Goal: Complete application form: Complete application form

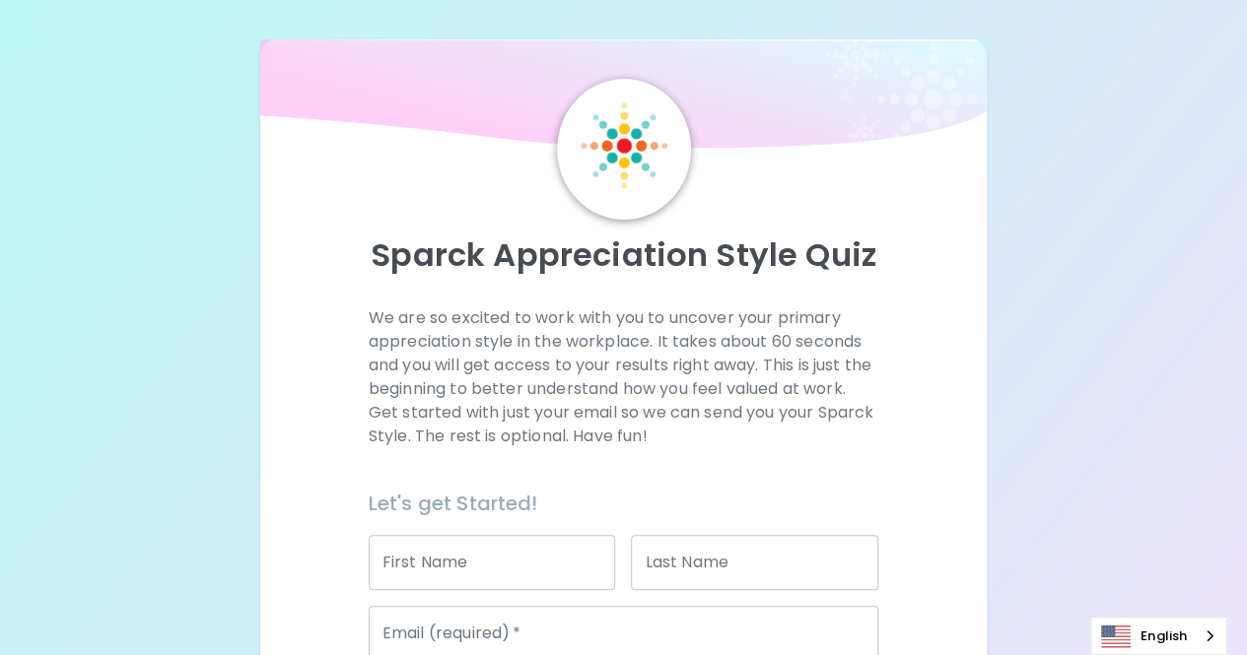
click at [544, 557] on input "First Name" at bounding box center [492, 562] width 247 height 55
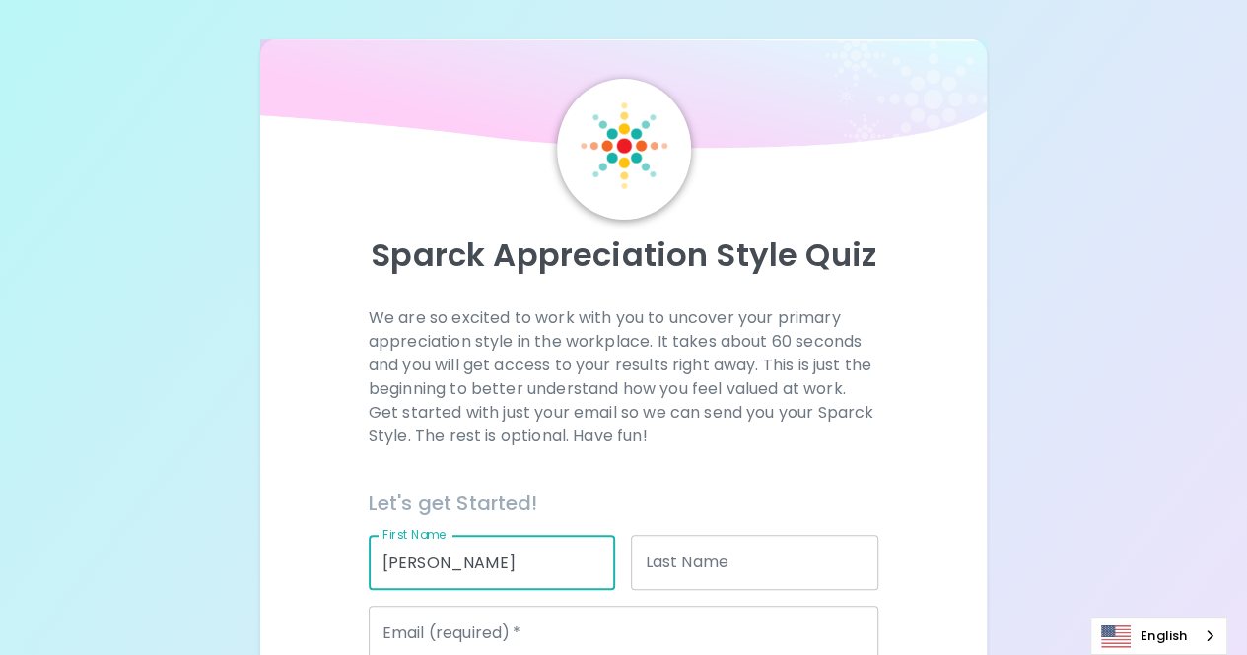
type input "[PERSON_NAME]"
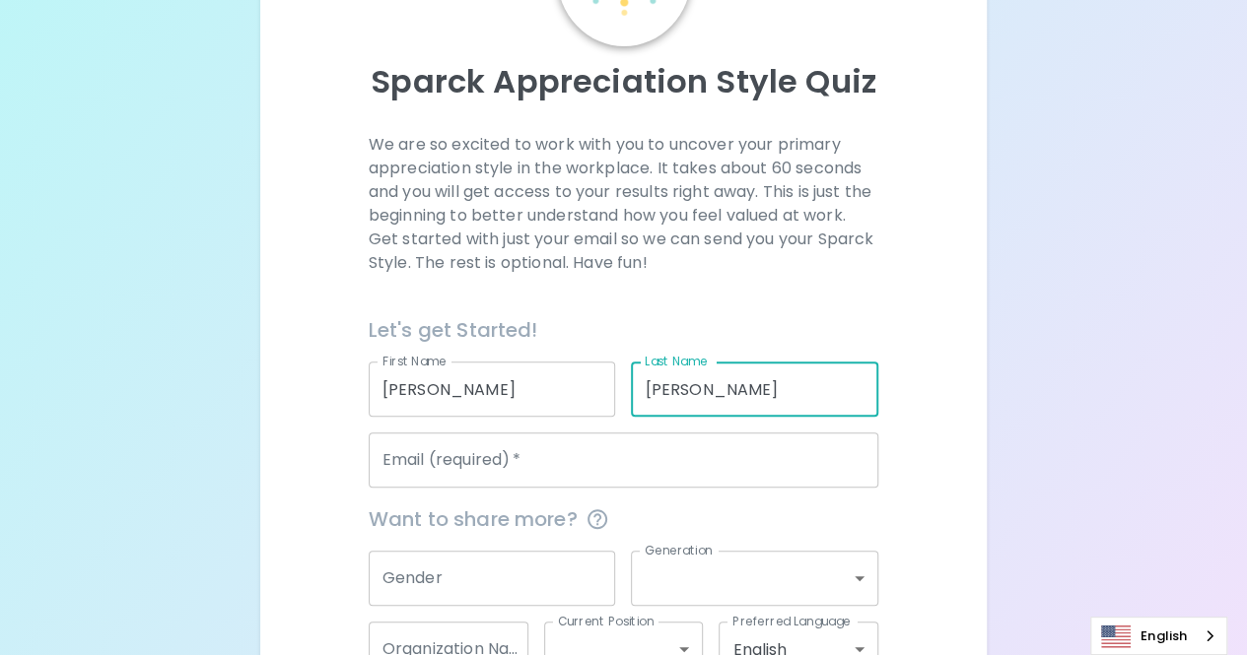
scroll to position [204, 0]
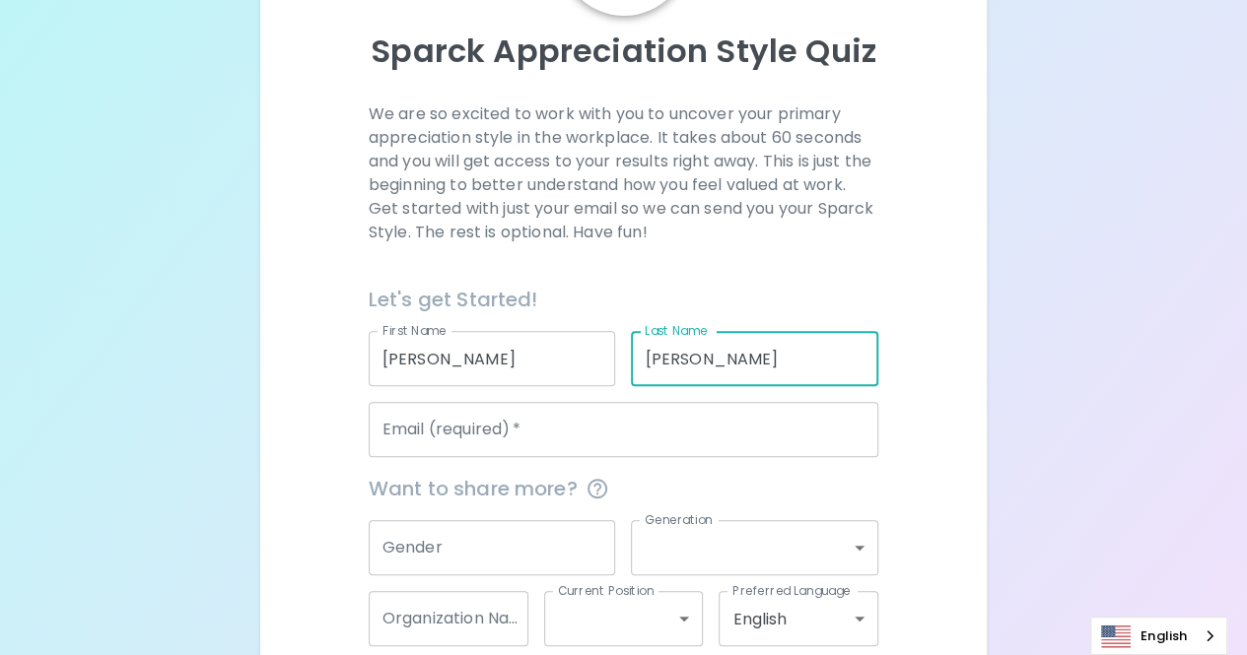
type input "[PERSON_NAME]"
click at [709, 426] on input "Email (required)   *" at bounding box center [624, 429] width 510 height 55
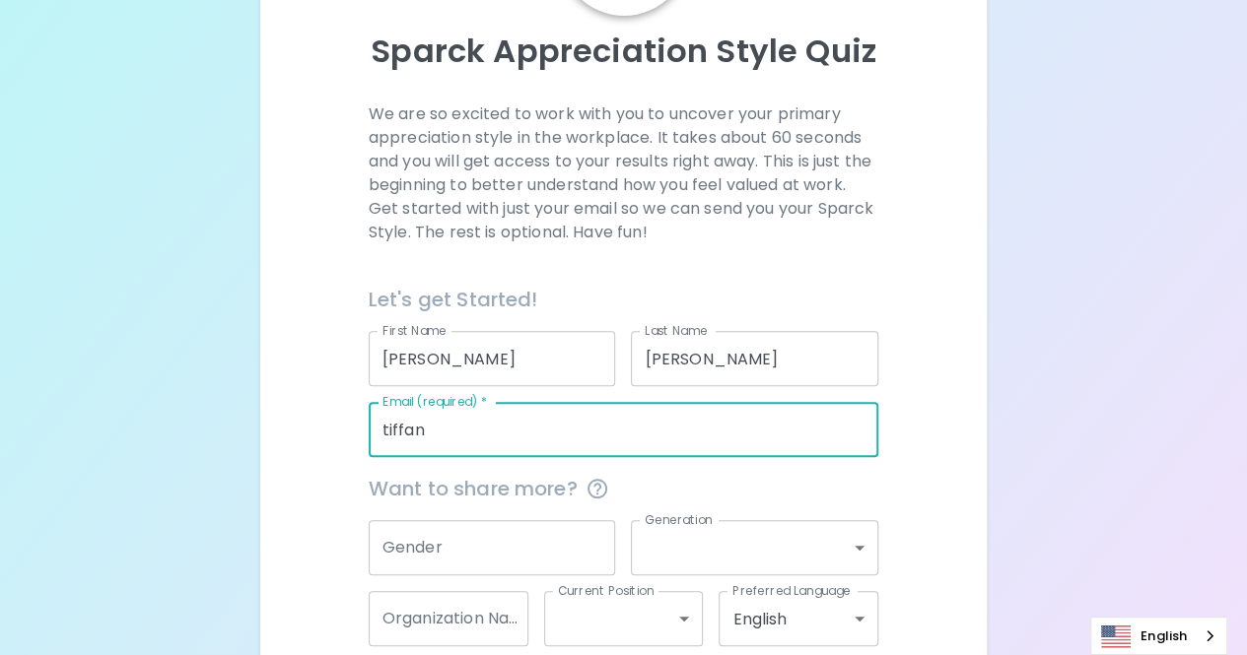
type input "[PERSON_NAME][EMAIL_ADDRESS][DOMAIN_NAME]"
click at [534, 538] on input "Gender" at bounding box center [492, 547] width 247 height 55
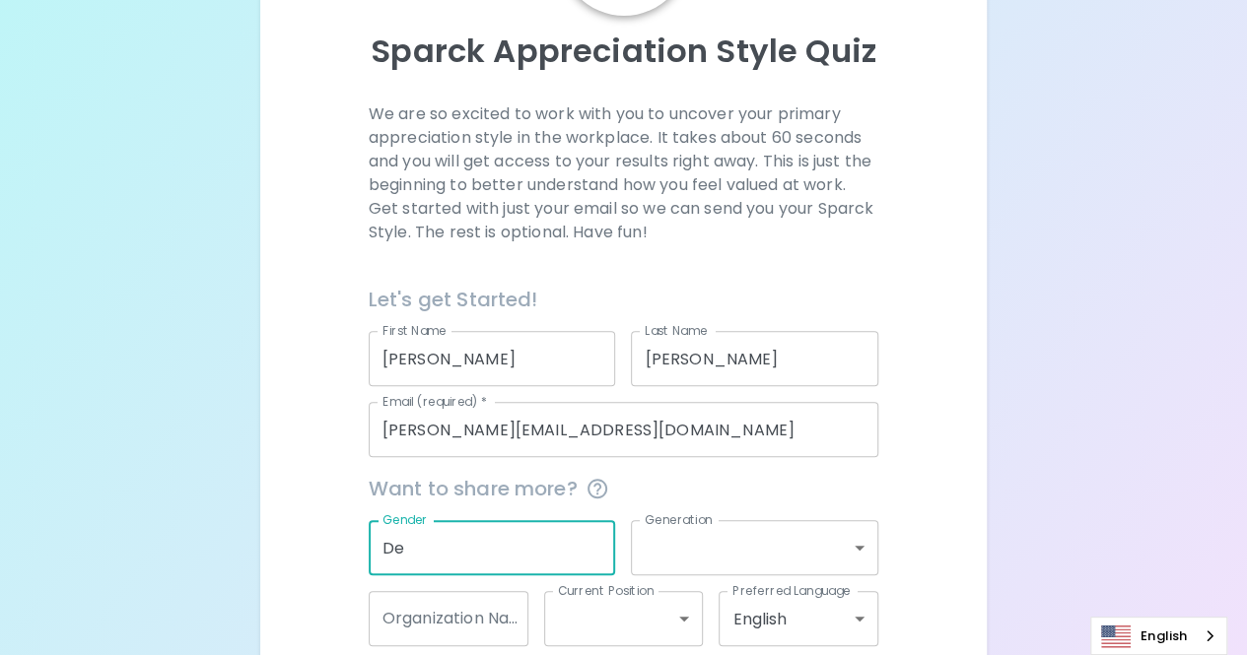
type input "D"
type input "[DEMOGRAPHIC_DATA]"
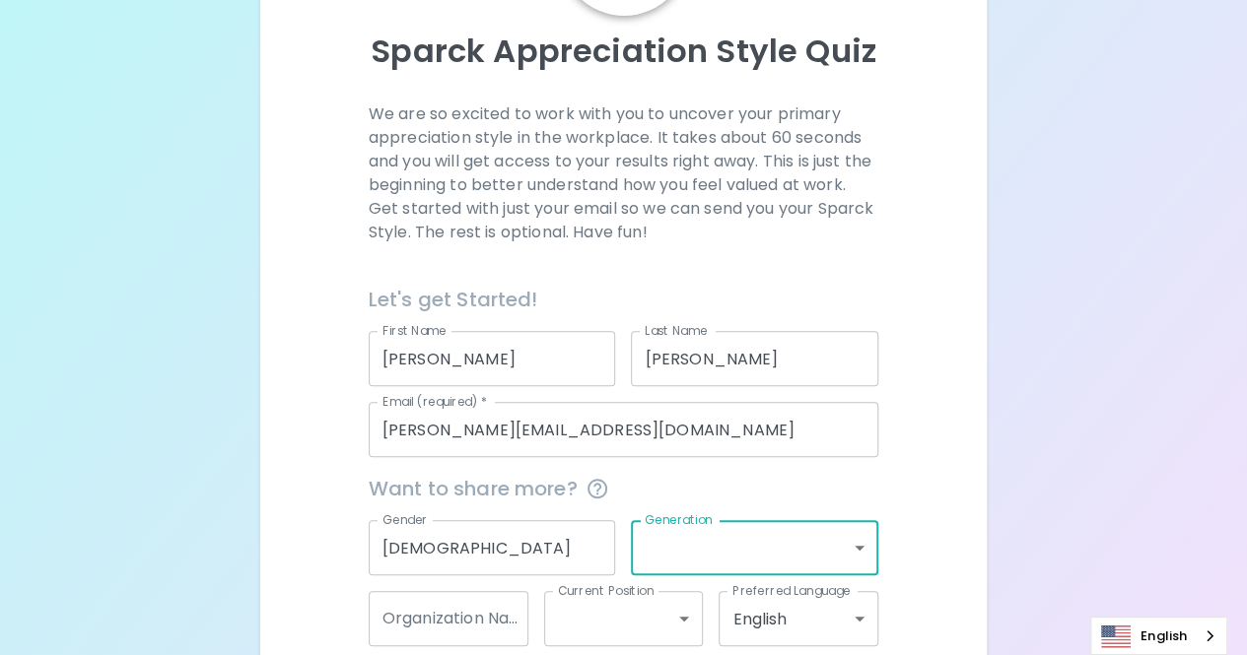
click at [850, 535] on body "Sparck Appreciation Style Quiz We are so excited to work with you to uncover yo…" at bounding box center [623, 277] width 1247 height 963
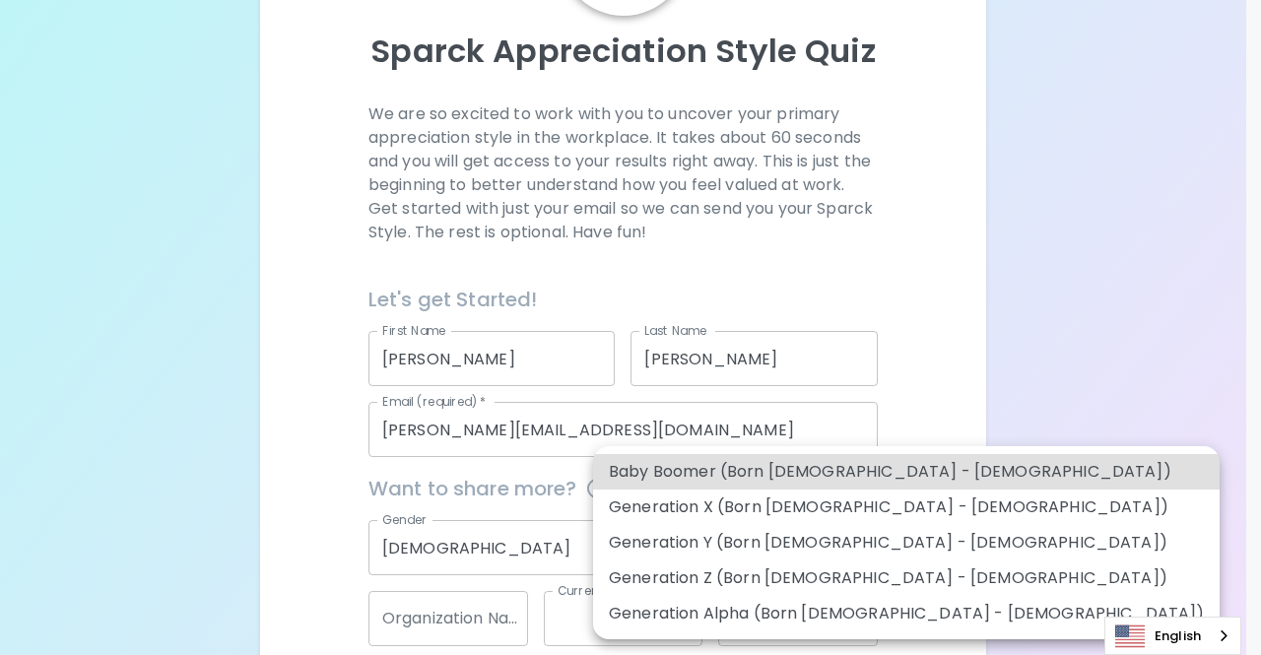
click at [873, 546] on li "Generation Y (Born [DEMOGRAPHIC_DATA] - [DEMOGRAPHIC_DATA])" at bounding box center [906, 542] width 627 height 35
type input "generation_y"
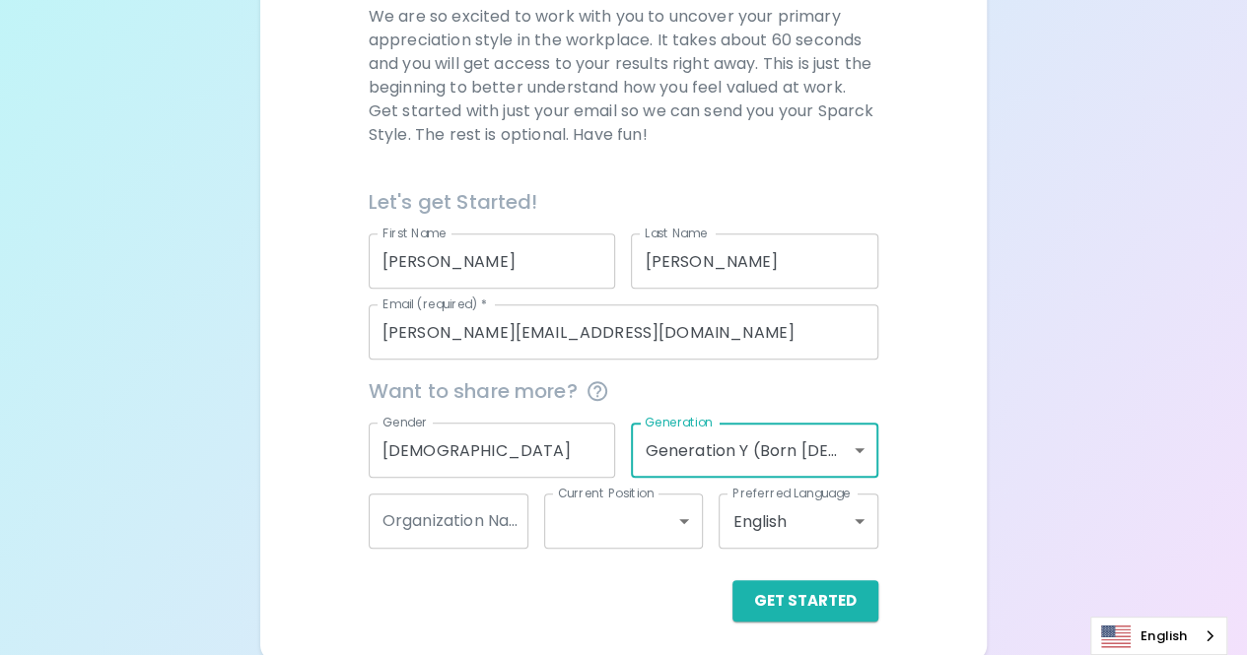
scroll to position [307, 0]
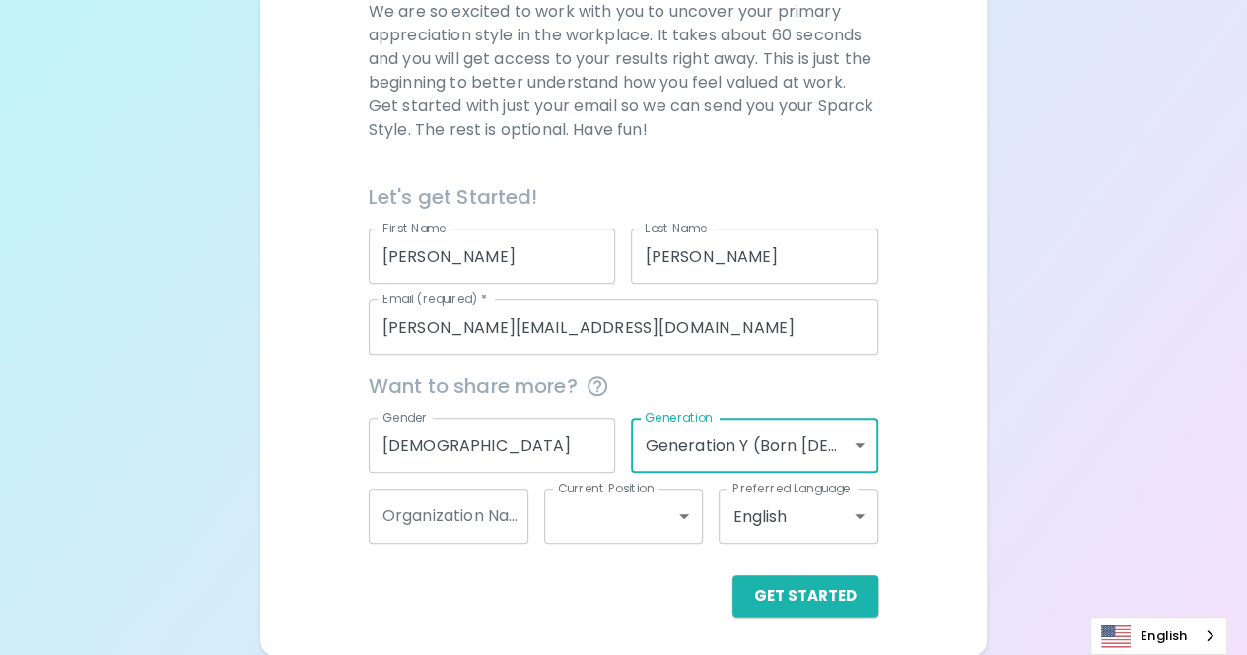
click at [863, 443] on body "Sparck Appreciation Style Quiz We are so excited to work with you to uncover yo…" at bounding box center [623, 174] width 1247 height 963
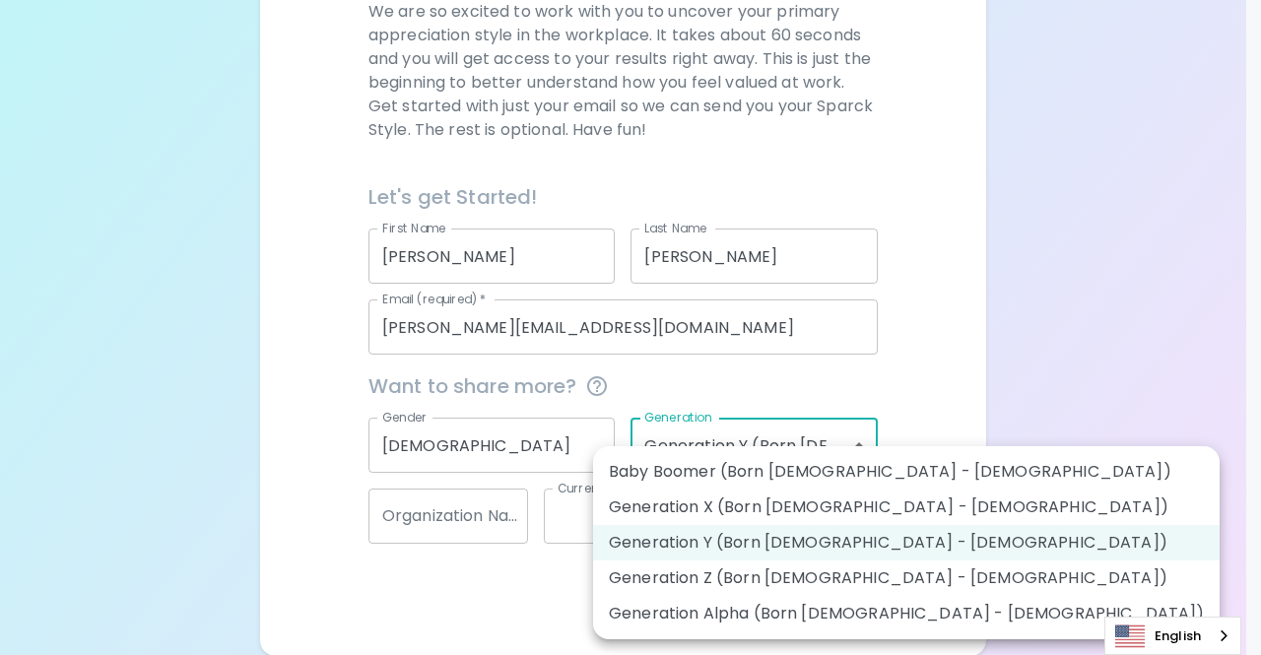
click at [989, 467] on div at bounding box center [630, 327] width 1261 height 655
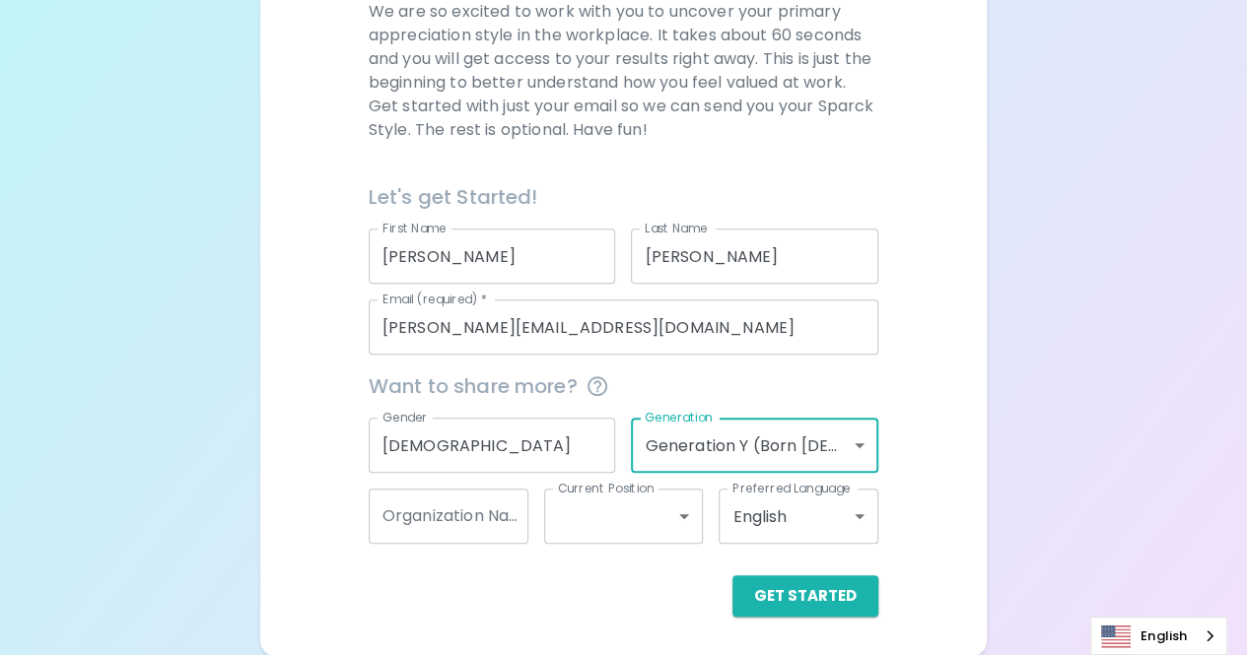
click at [487, 523] on div "Organization Name Organization Name" at bounding box center [449, 516] width 160 height 55
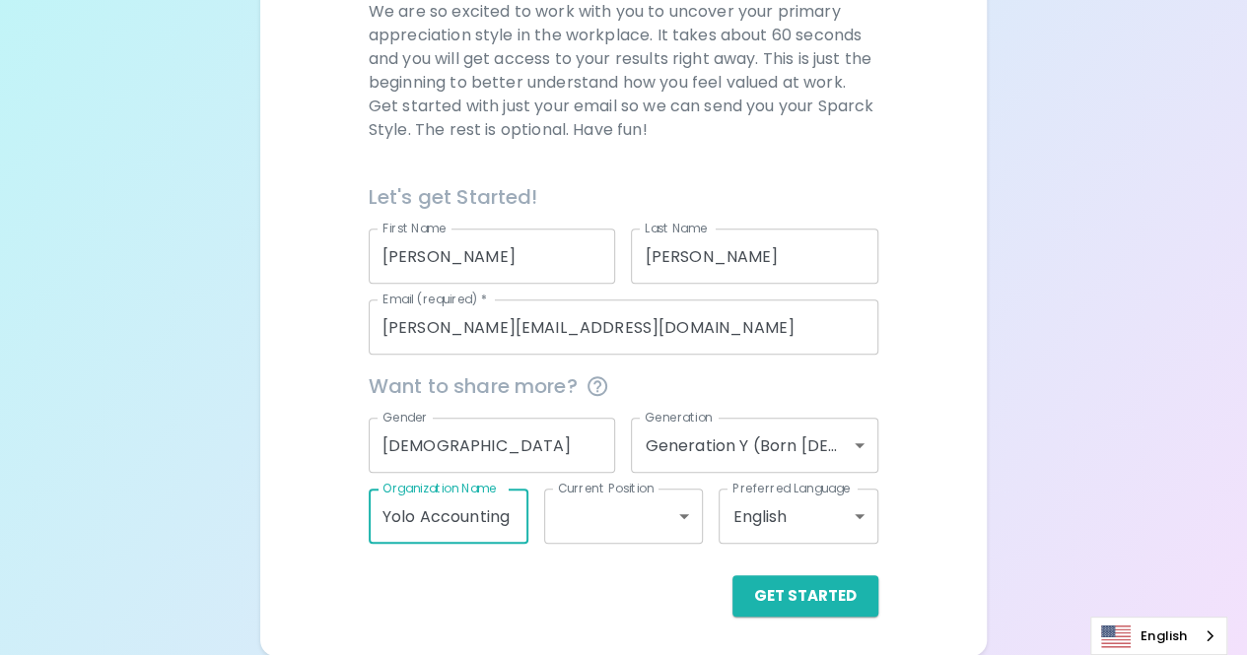
type input "Yolo Accounting"
click at [648, 514] on body "Sparck Appreciation Style Quiz We are so excited to work with you to uncover yo…" at bounding box center [623, 174] width 1247 height 963
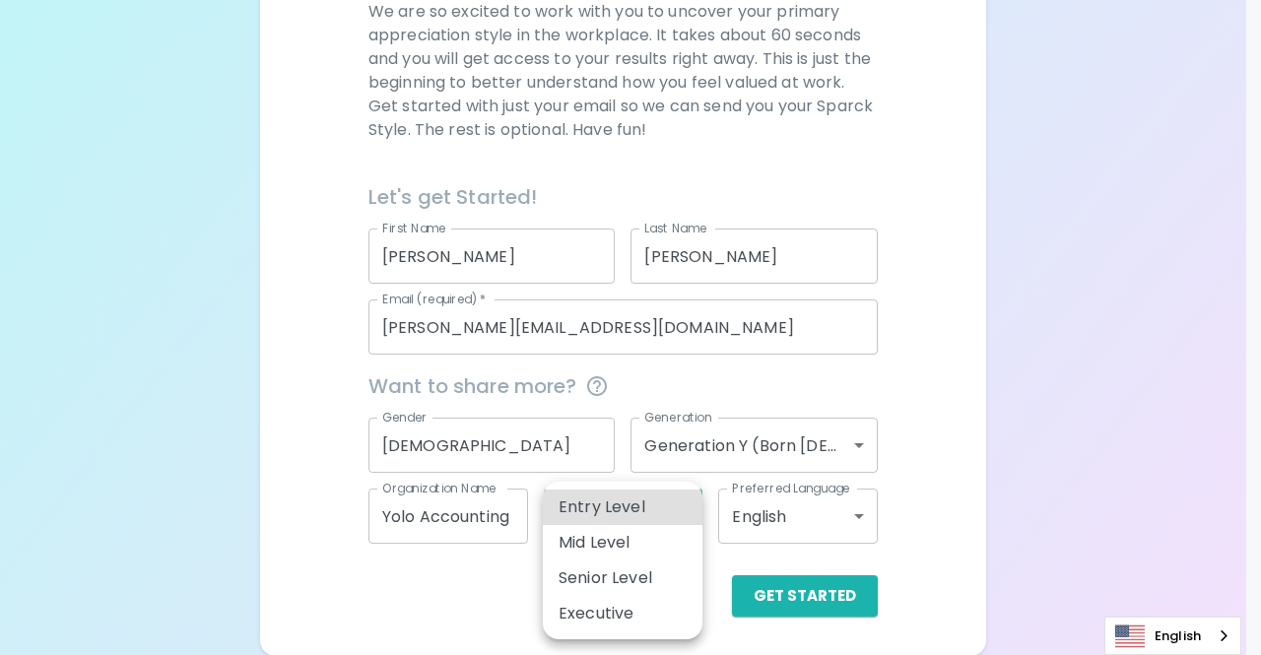
click at [663, 545] on li "Mid Level" at bounding box center [623, 542] width 160 height 35
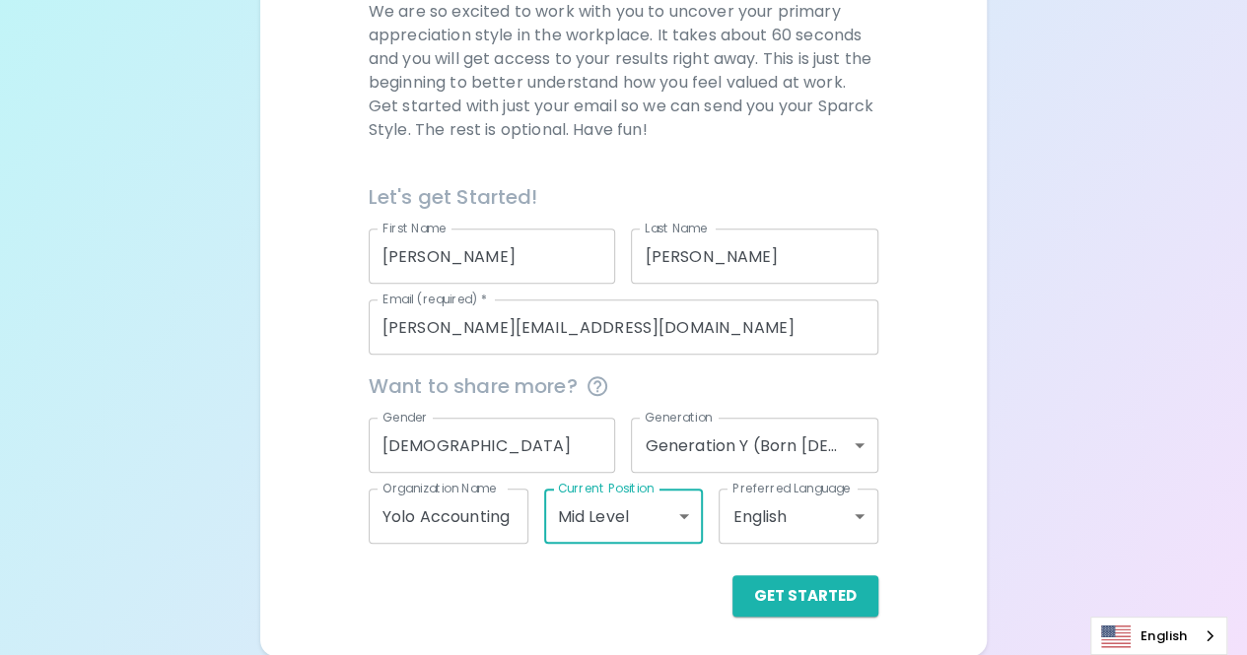
click at [852, 518] on body "Sparck Appreciation Style Quiz We are so excited to work with you to uncover yo…" at bounding box center [623, 174] width 1247 height 963
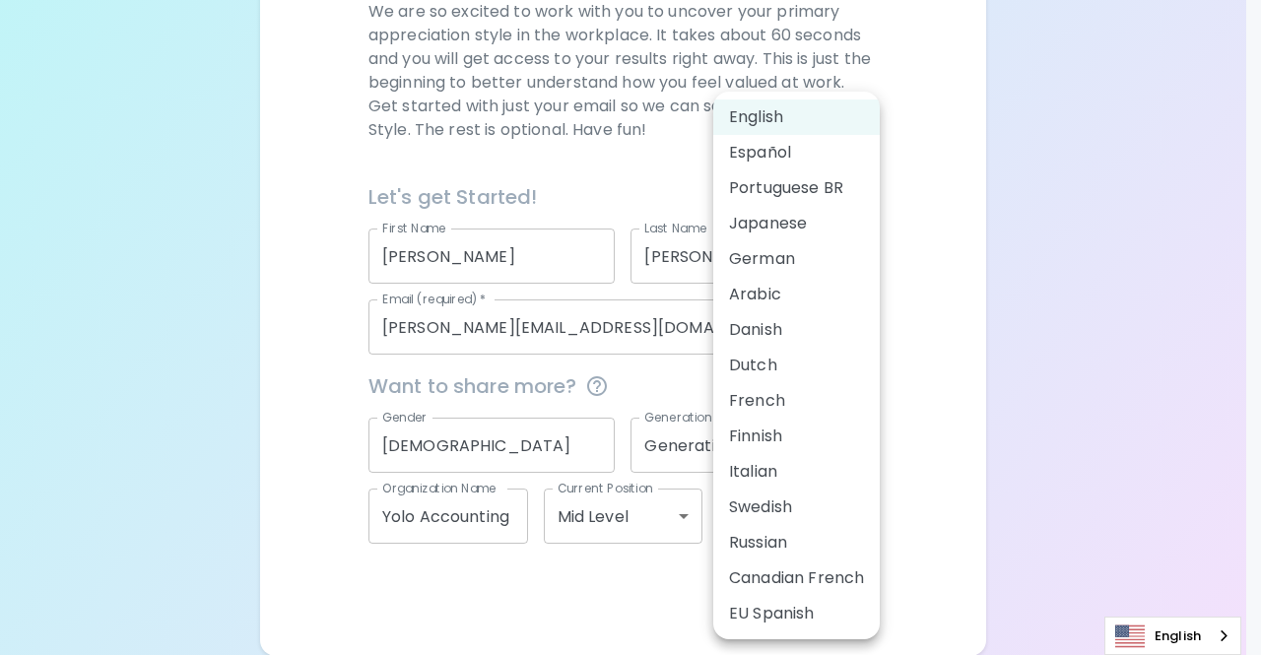
click at [655, 525] on div at bounding box center [630, 327] width 1261 height 655
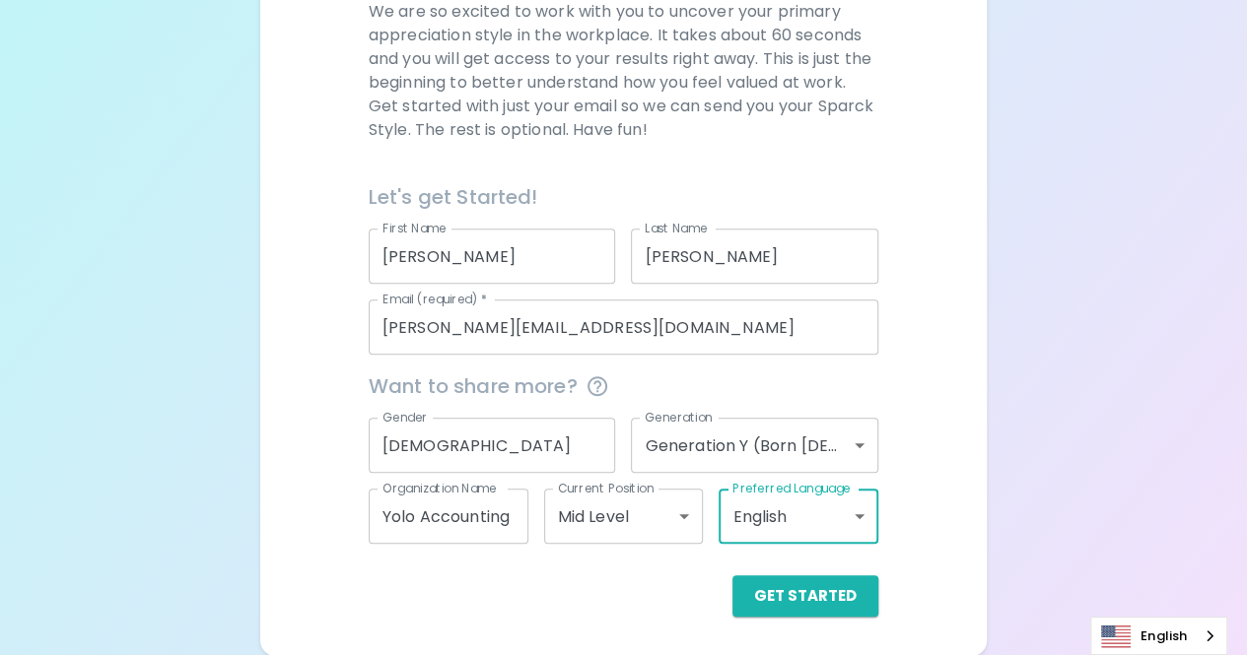
click at [674, 525] on body "Sparck Appreciation Style Quiz We are so excited to work with you to uncover yo…" at bounding box center [623, 174] width 1247 height 963
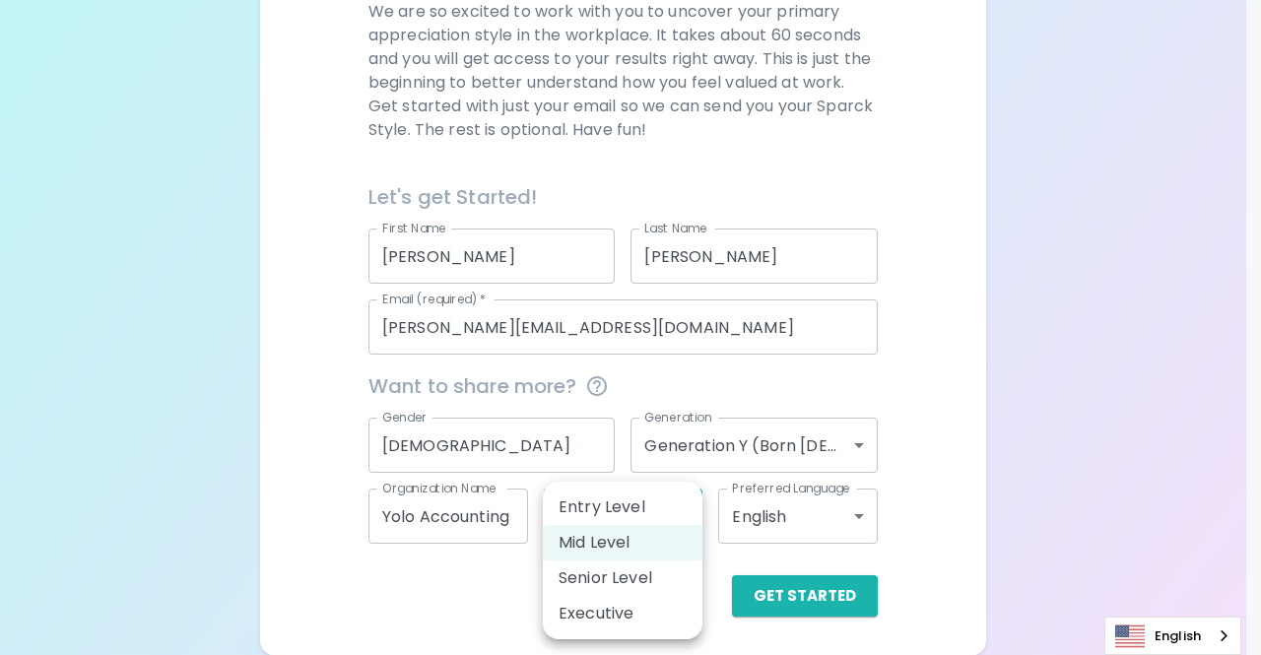
click at [681, 579] on li "Senior Level" at bounding box center [623, 578] width 160 height 35
type input "senior_level"
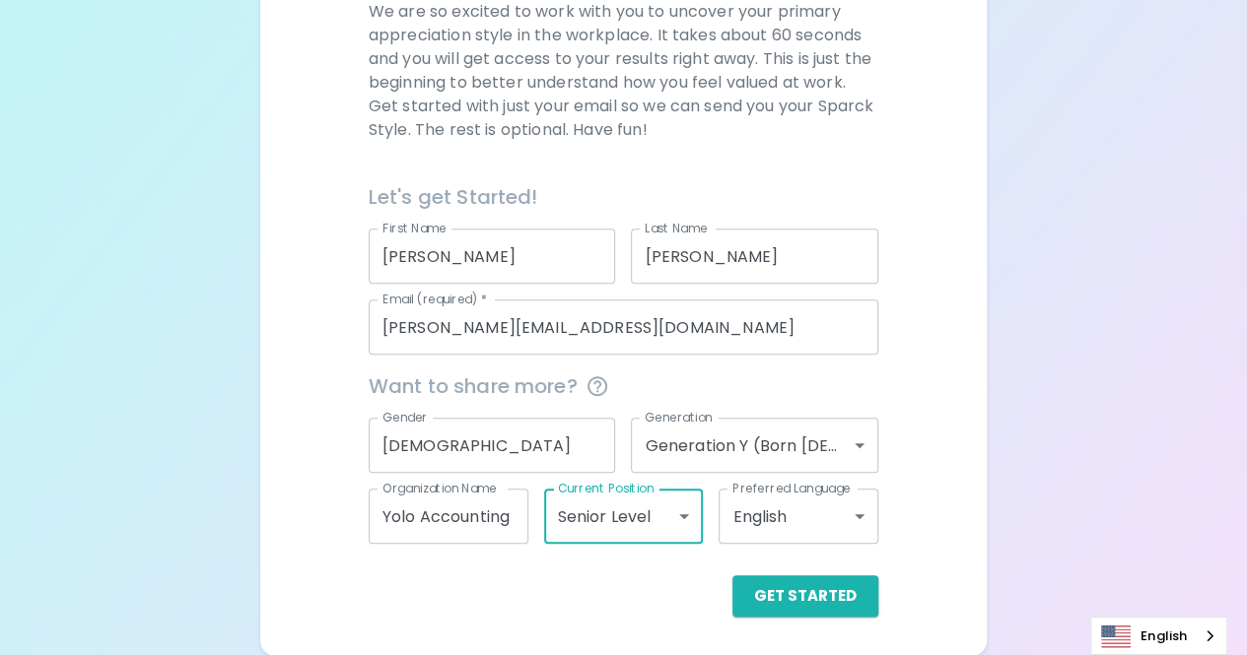
click at [891, 581] on div "We are so excited to work with you to uncover your primary appreciation style i…" at bounding box center [624, 308] width 680 height 617
click at [852, 605] on button "Get Started" at bounding box center [805, 596] width 146 height 41
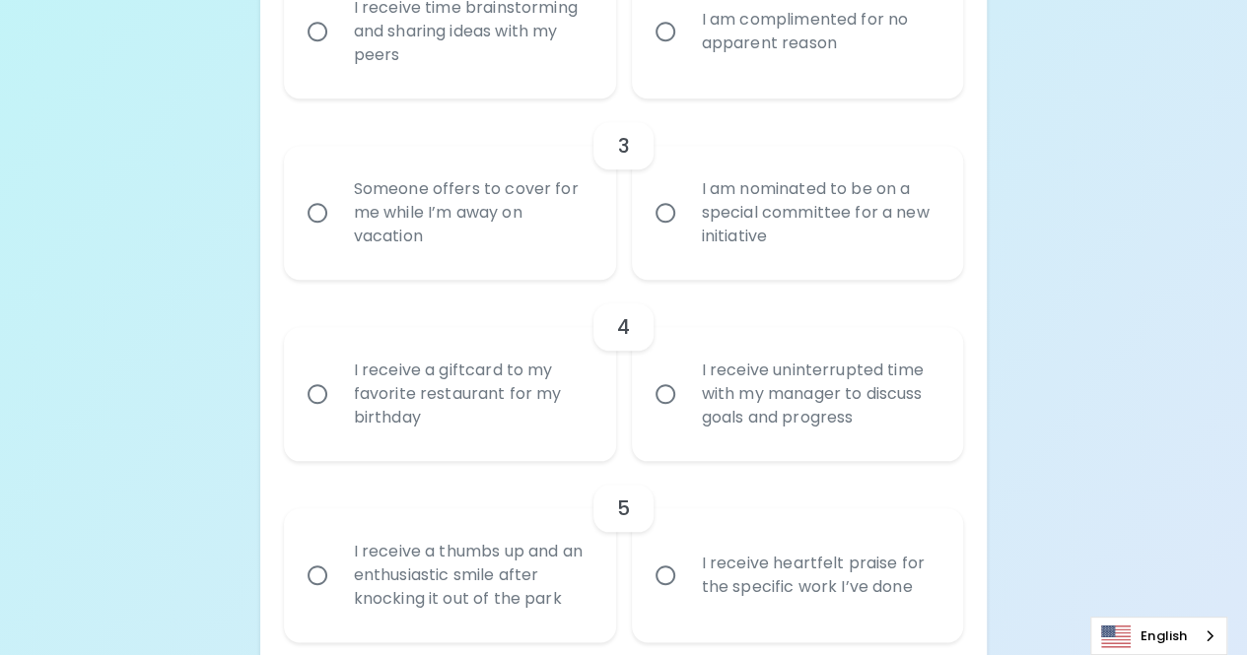
scroll to position [767, 0]
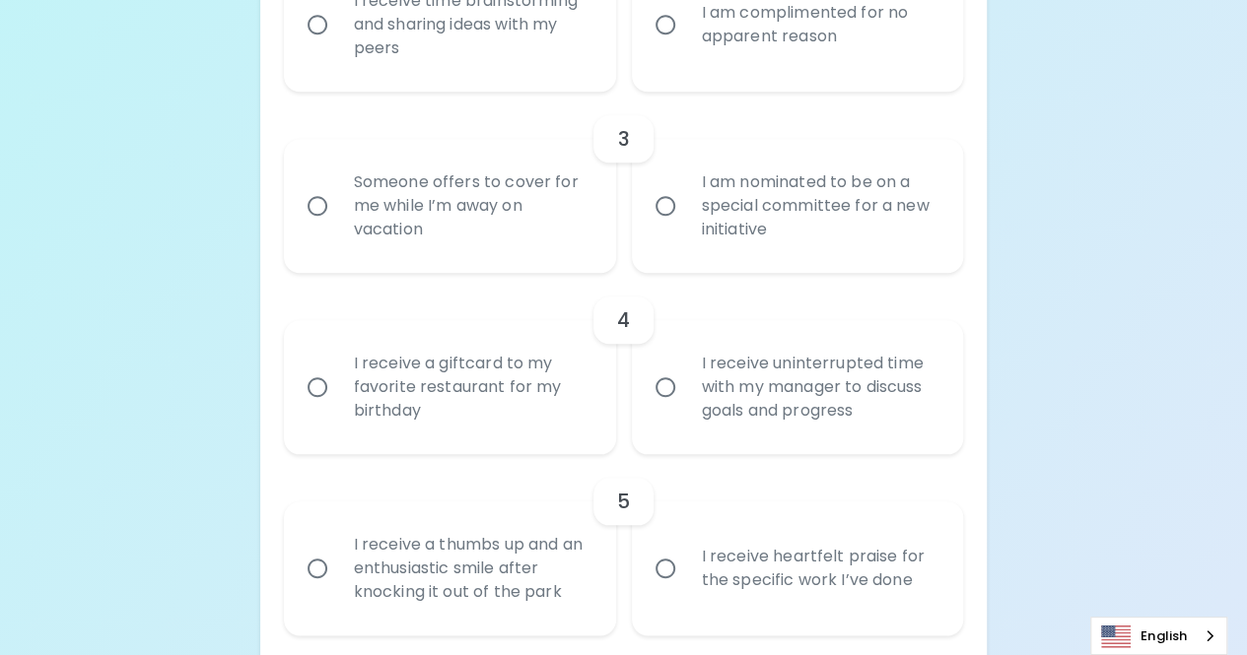
click at [448, 410] on div "I receive a giftcard to my favorite restaurant for my birthday" at bounding box center [471, 387] width 267 height 118
click at [338, 408] on input "I receive a giftcard to my favorite restaurant for my birthday" at bounding box center [317, 387] width 41 height 41
radio input "true"
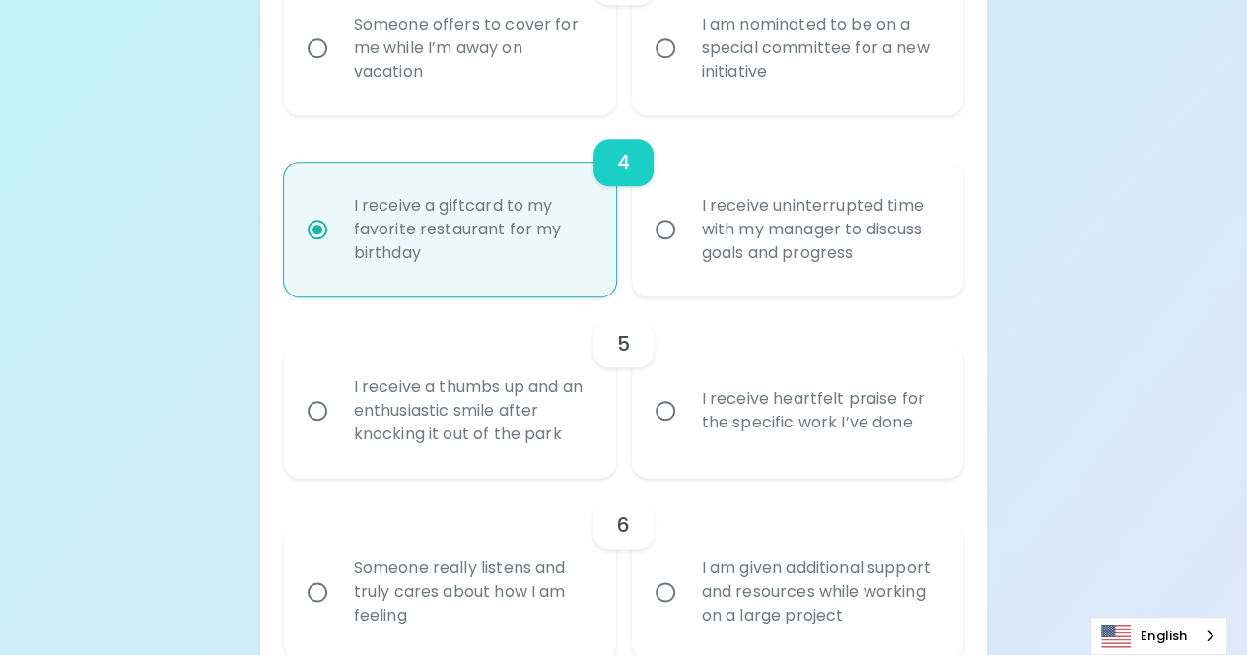
click at [719, 407] on div "I receive heartfelt praise for the specific work I’ve done" at bounding box center [819, 411] width 267 height 95
click at [686, 407] on input "I receive heartfelt praise for the specific work I’ve done" at bounding box center [665, 410] width 41 height 41
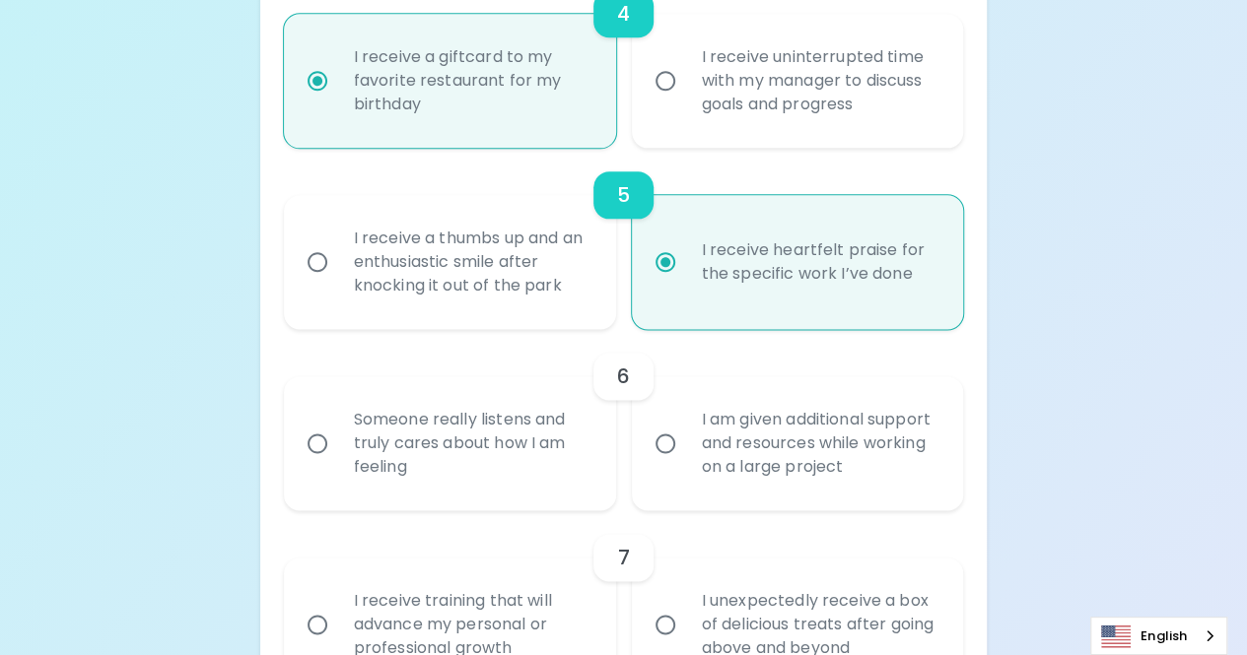
scroll to position [1082, 0]
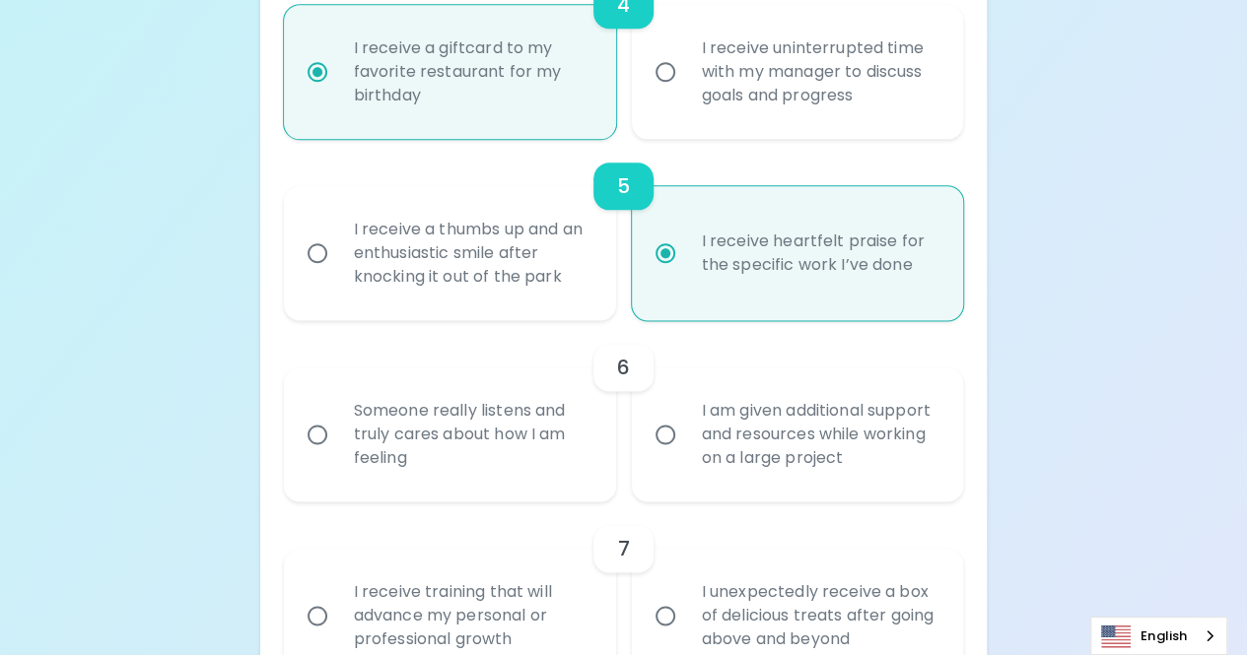
radio input "true"
click at [488, 426] on div "Someone really listens and truly cares about how I am feeling" at bounding box center [471, 434] width 267 height 118
click at [338, 426] on input "Someone really listens and truly cares about how I am feeling" at bounding box center [317, 434] width 41 height 41
radio input "false"
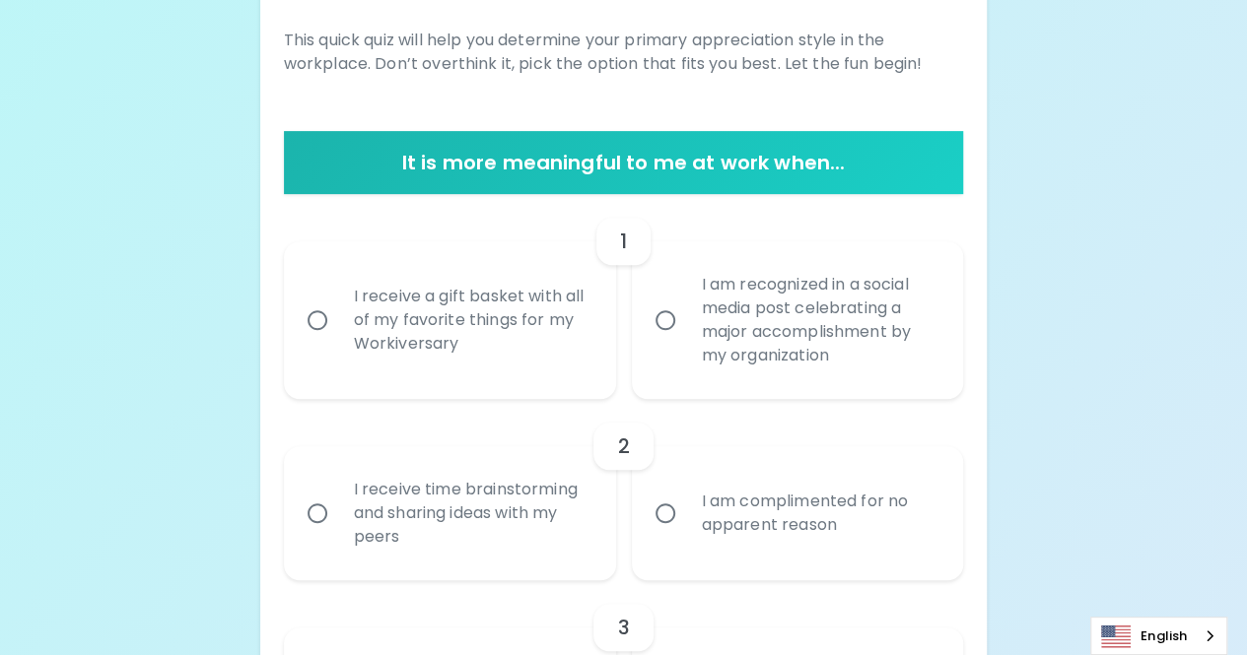
scroll to position [289, 0]
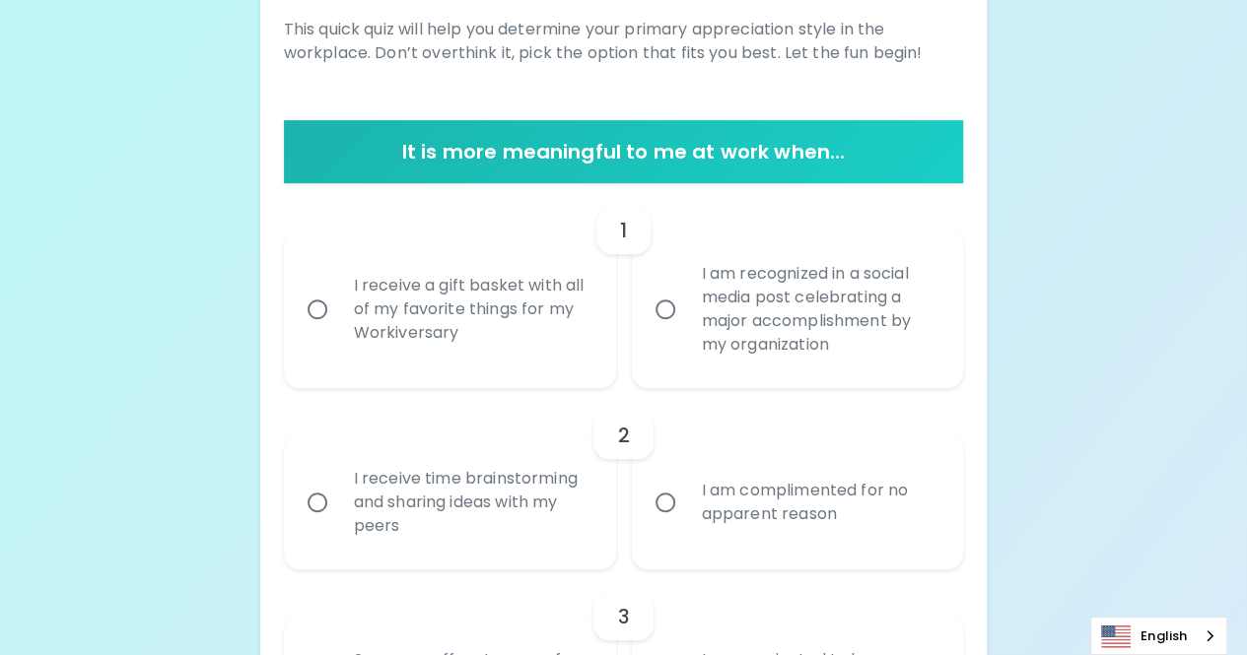
radio input "true"
click at [739, 325] on div "I am recognized in a social media post celebrating a major accomplishment by my…" at bounding box center [819, 310] width 267 height 142
click at [686, 325] on input "I am recognized in a social media post celebrating a major accomplishment by my…" at bounding box center [665, 309] width 41 height 41
radio input "false"
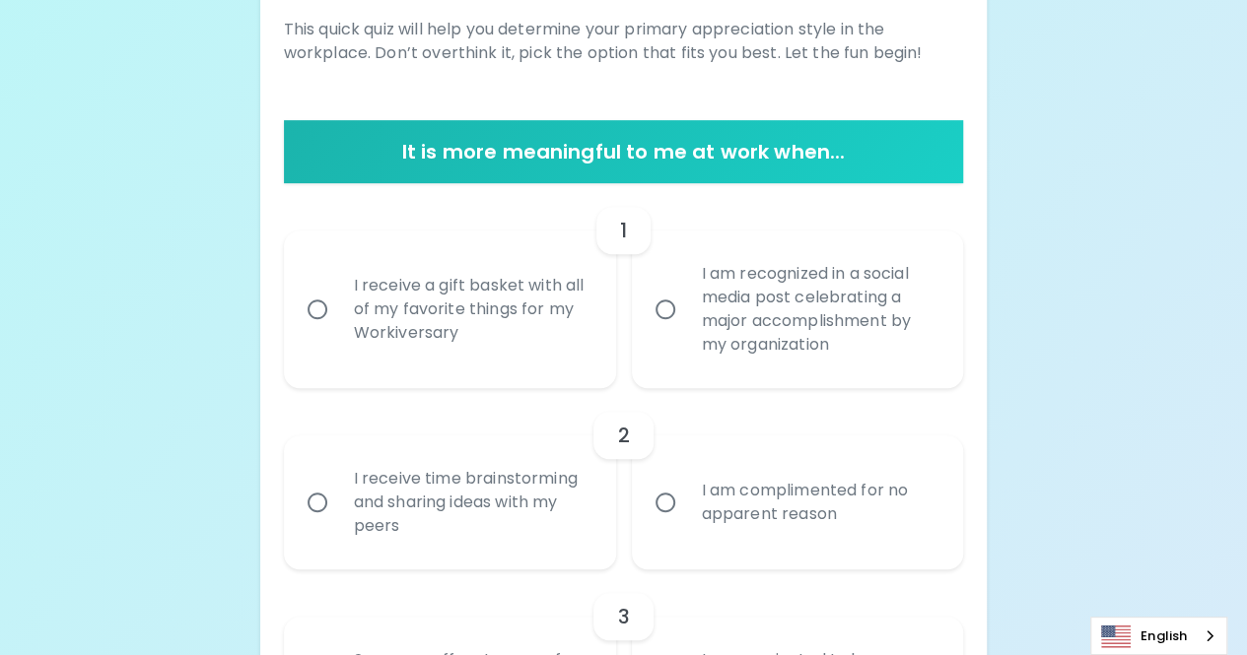
radio input "false"
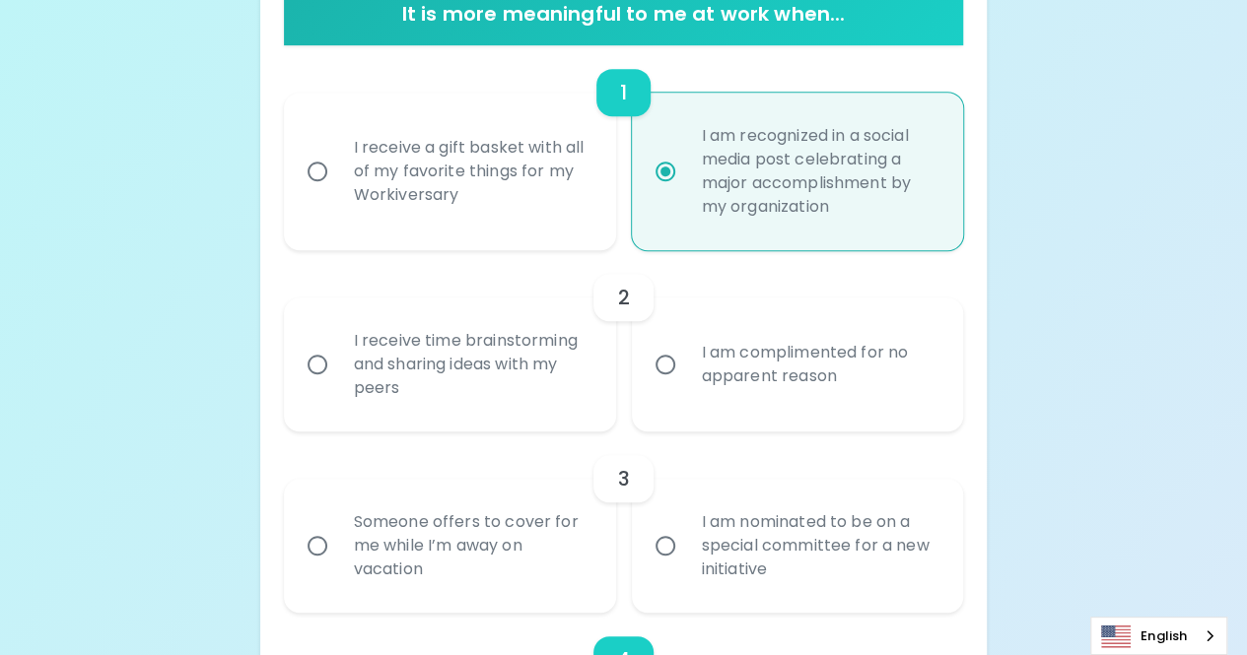
scroll to position [446, 0]
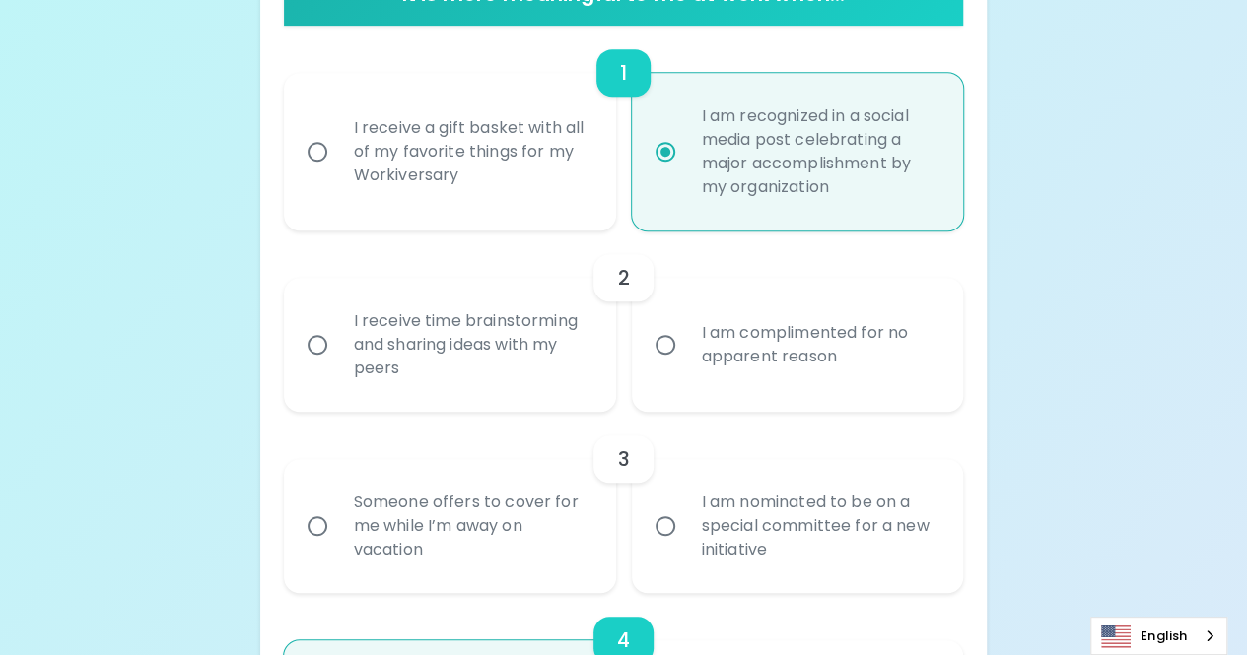
radio input "true"
click at [654, 375] on label "I am complimented for no apparent reason" at bounding box center [787, 345] width 332 height 134
click at [654, 366] on input "I am complimented for no apparent reason" at bounding box center [665, 344] width 41 height 41
radio input "false"
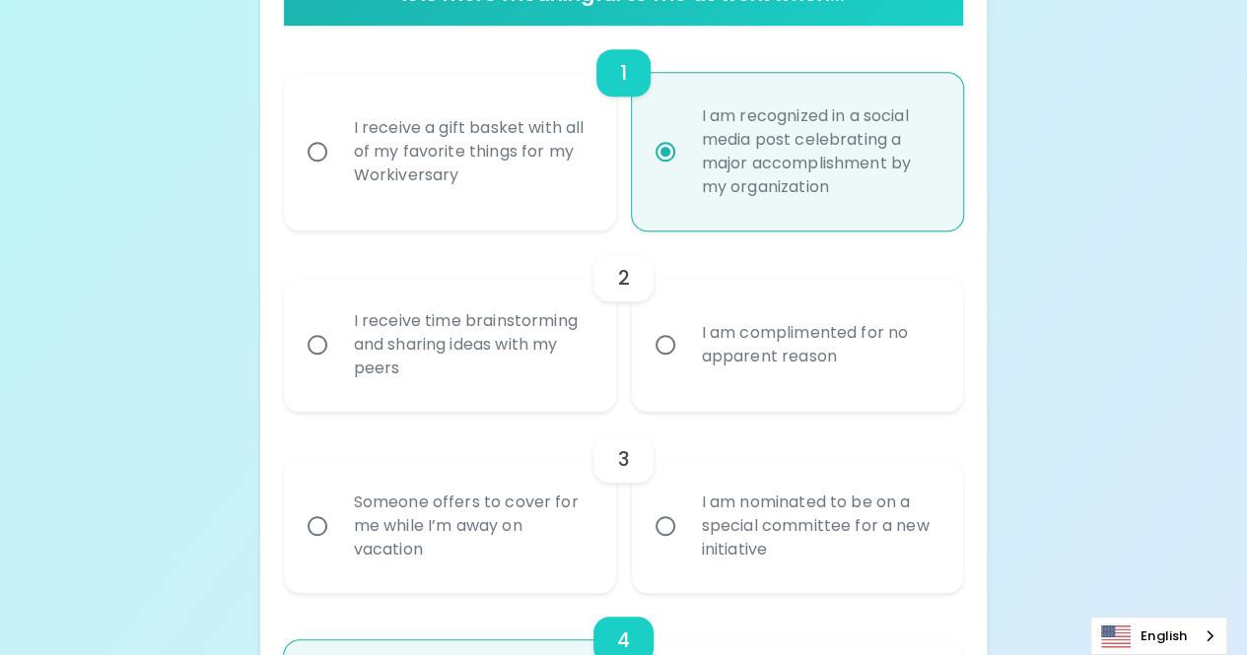
radio input "false"
radio input "true"
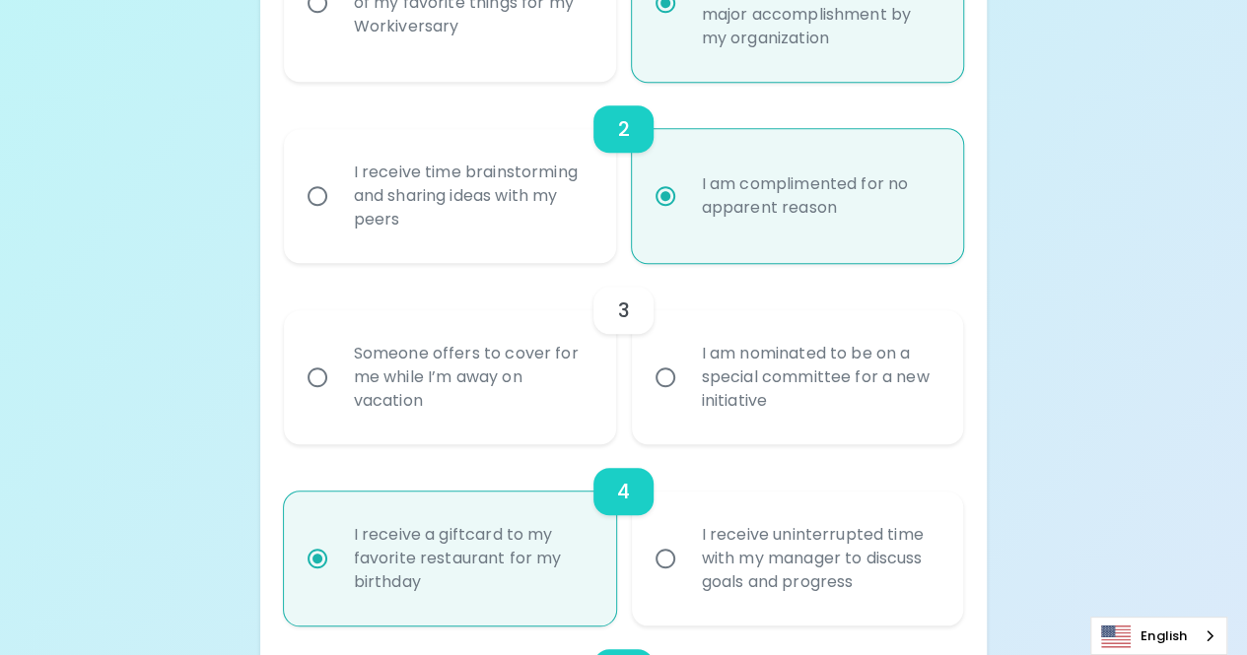
scroll to position [604, 0]
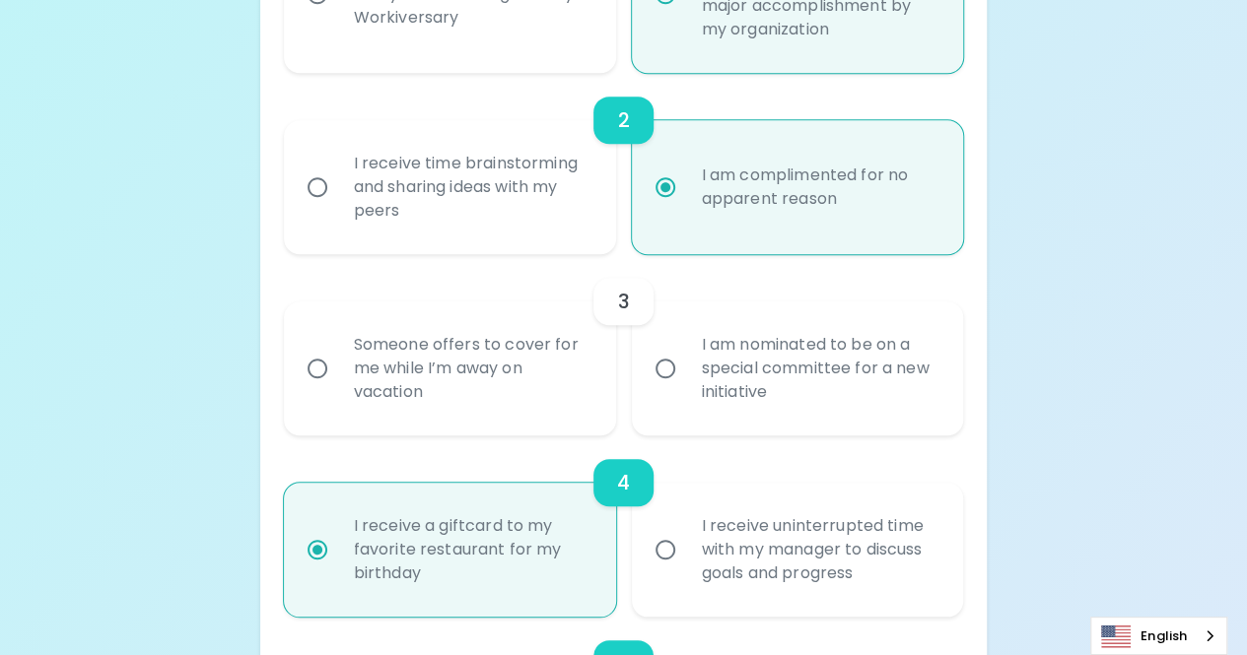
radio input "true"
click at [546, 376] on div "Someone offers to cover for me while I’m away on vacation" at bounding box center [471, 368] width 267 height 118
click at [338, 376] on input "Someone offers to cover for me while I’m away on vacation" at bounding box center [317, 368] width 41 height 41
radio input "false"
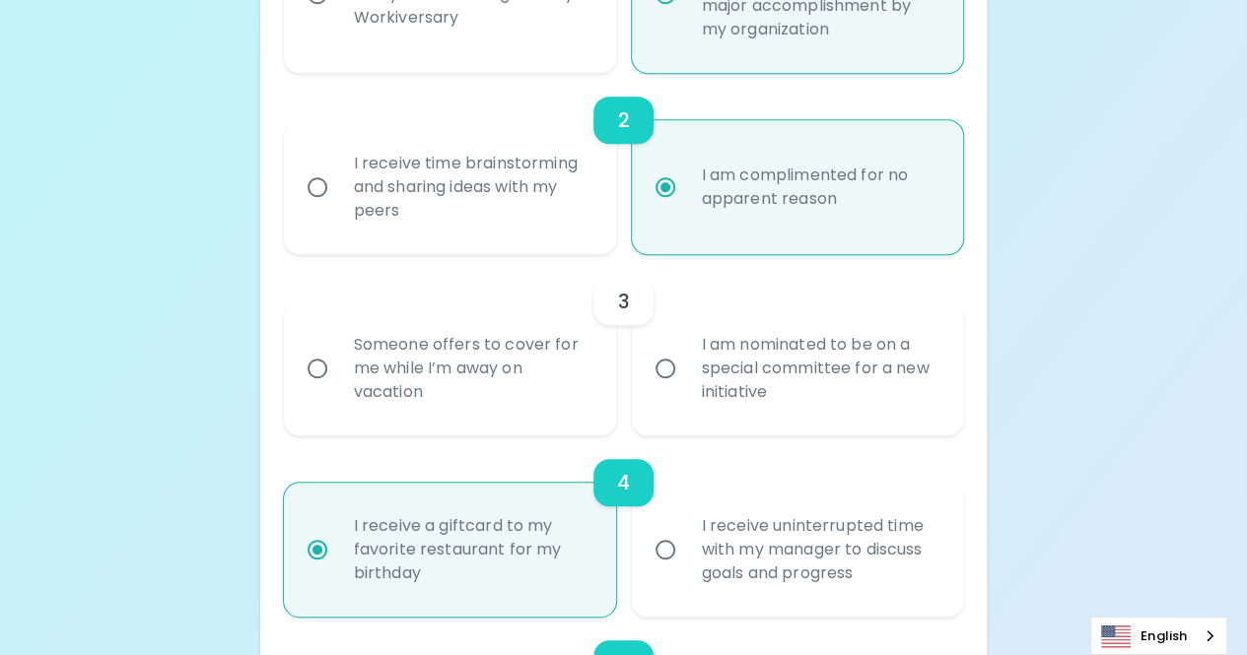
radio input "false"
radio input "true"
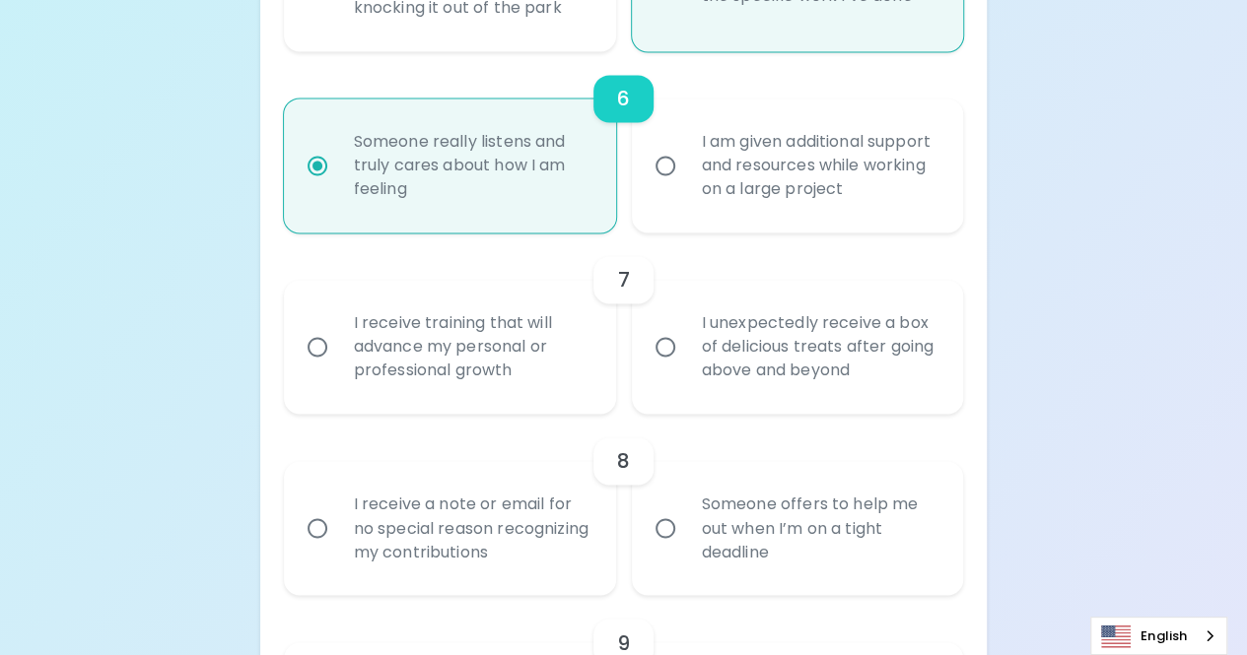
scroll to position [1370, 0]
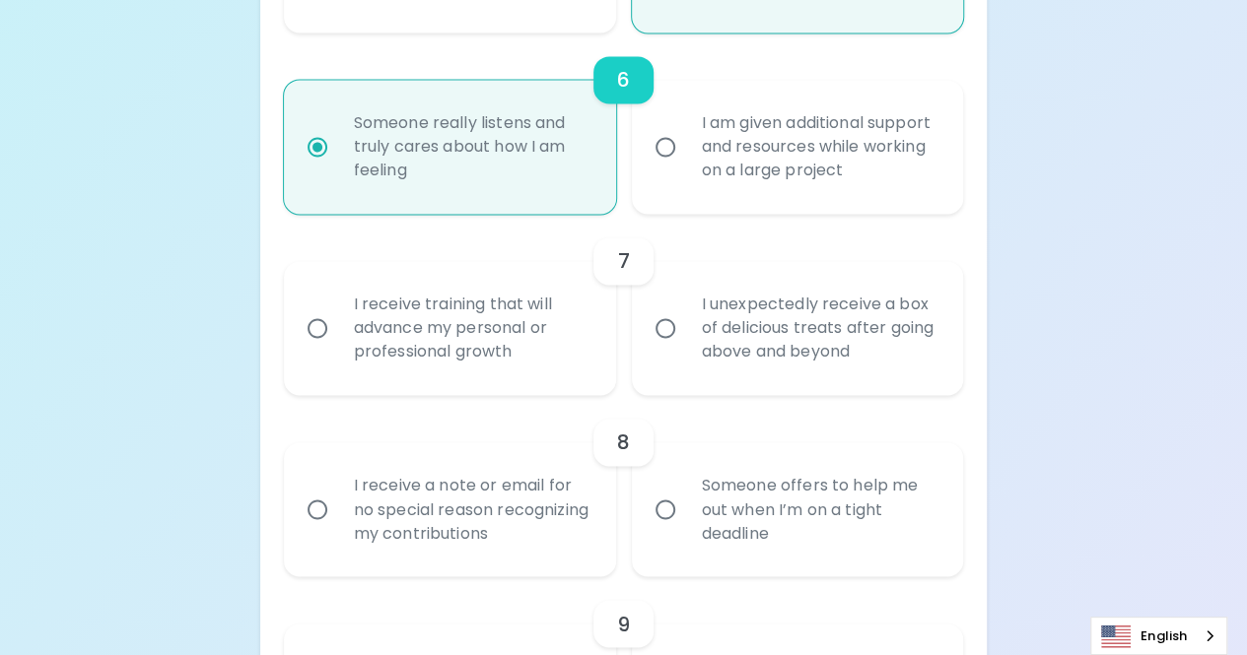
radio input "true"
click at [806, 366] on div "I unexpectedly receive a box of delicious treats after going above and beyond" at bounding box center [819, 328] width 267 height 118
click at [686, 349] on input "I unexpectedly receive a box of delicious treats after going above and beyond" at bounding box center [665, 327] width 41 height 41
radio input "false"
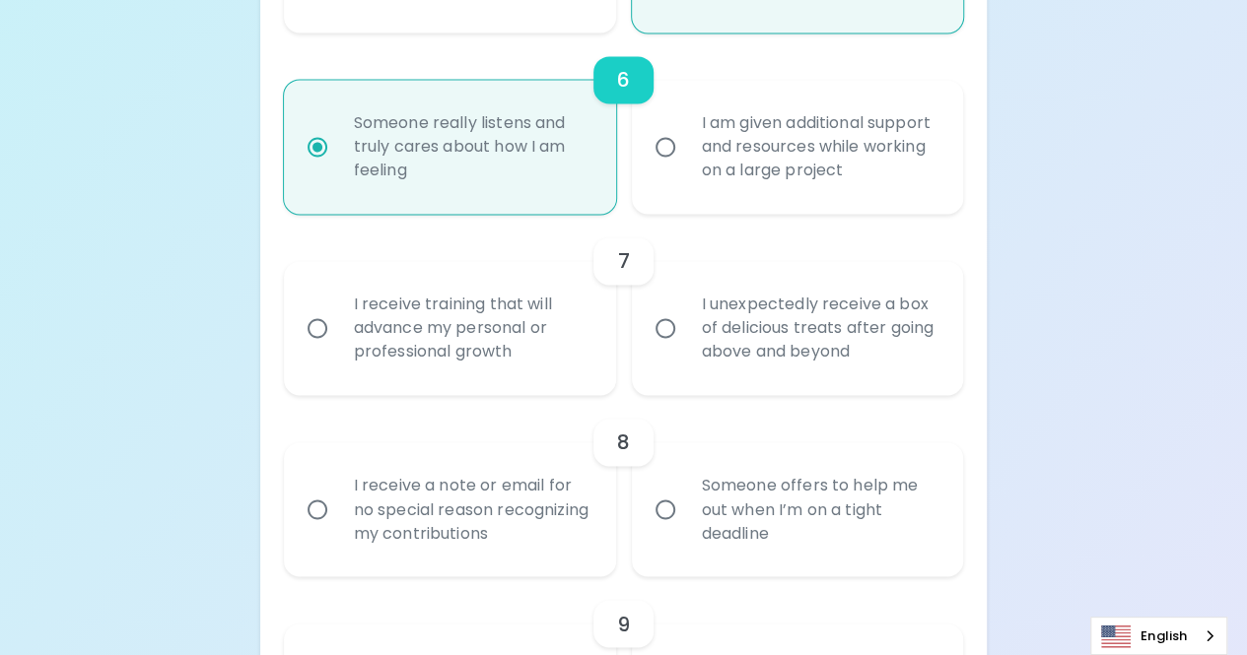
radio input "false"
radio input "true"
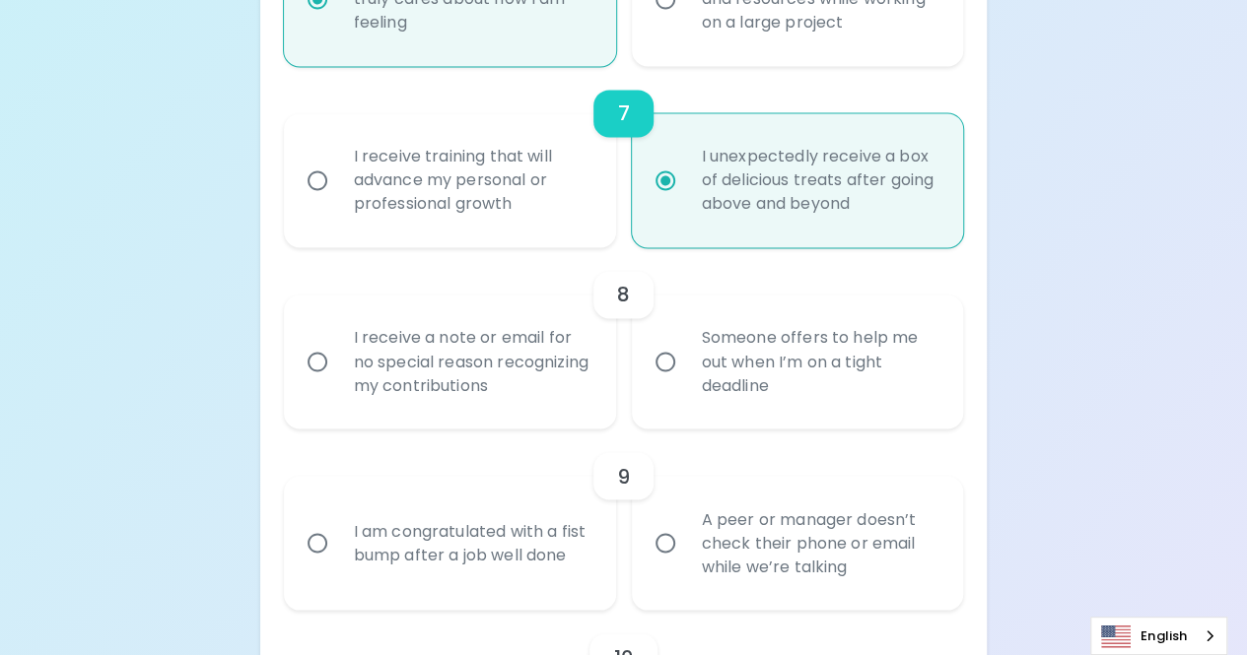
scroll to position [1528, 0]
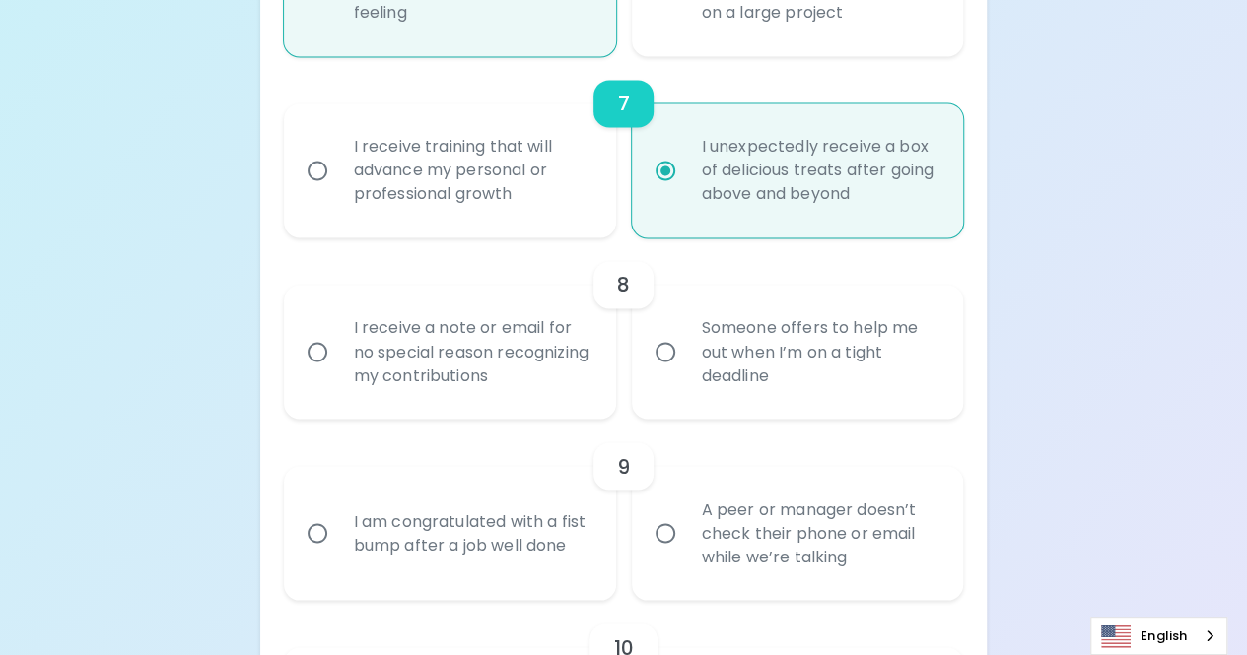
radio input "true"
click at [574, 374] on div "I receive a note or email for no special reason recognizing my contributions" at bounding box center [471, 352] width 267 height 118
click at [338, 373] on input "I receive a note or email for no special reason recognizing my contributions" at bounding box center [317, 351] width 41 height 41
radio input "false"
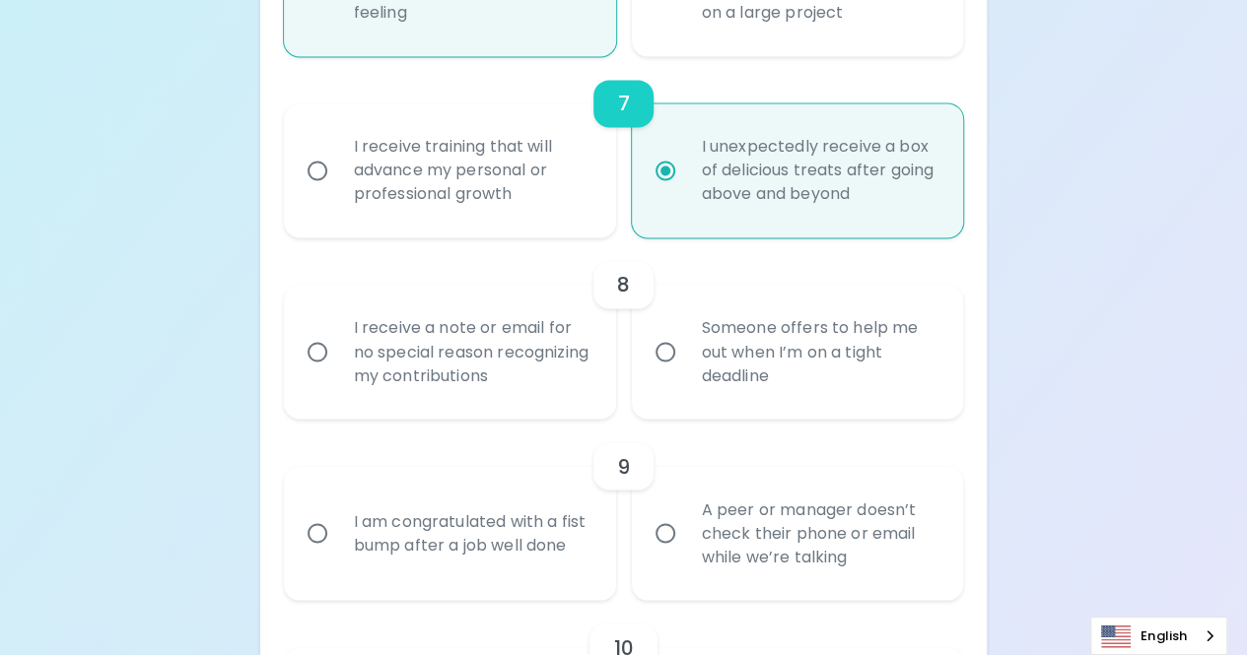
radio input "false"
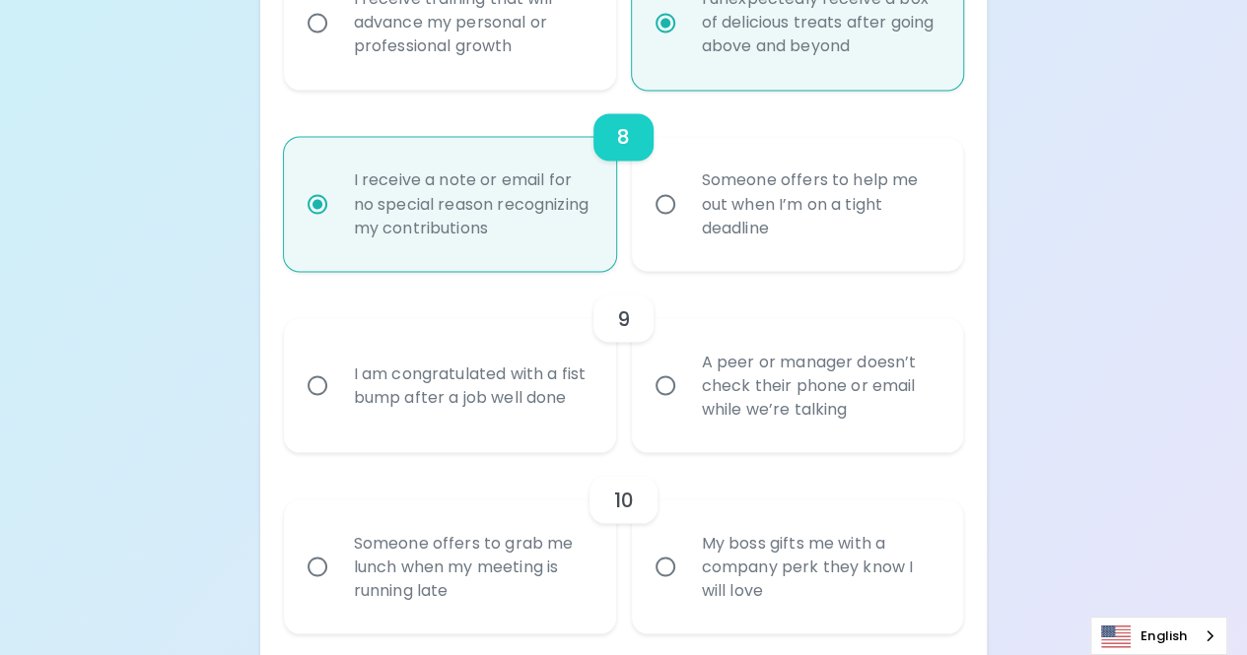
scroll to position [1685, 0]
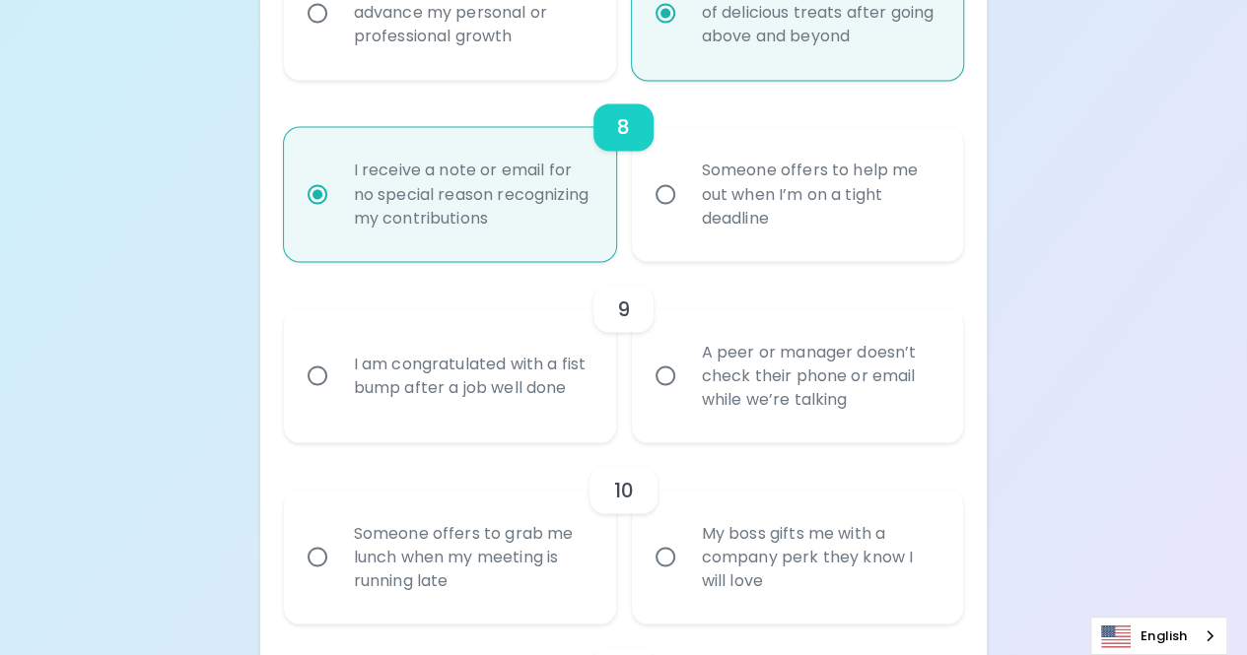
radio input "true"
click at [689, 408] on div "A peer or manager doesn’t check their phone or email while we’re talking" at bounding box center [819, 375] width 267 height 118
click at [686, 396] on input "A peer or manager doesn’t check their phone or email while we’re talking" at bounding box center [665, 375] width 41 height 41
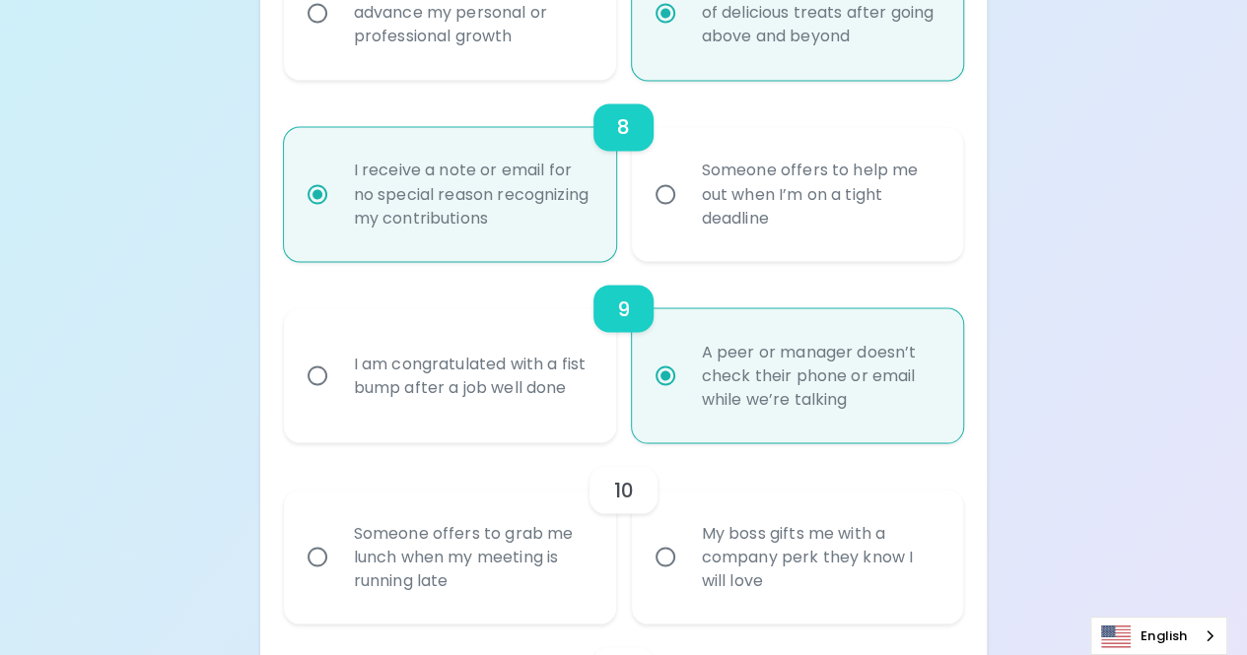
radio input "false"
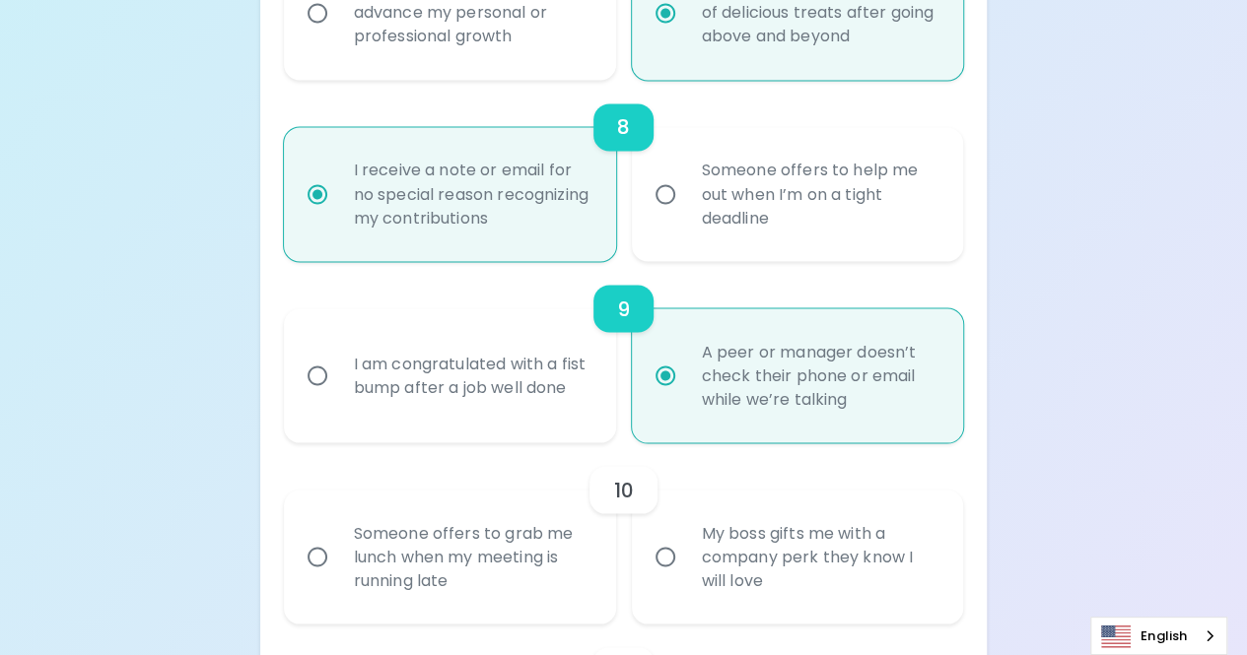
radio input "false"
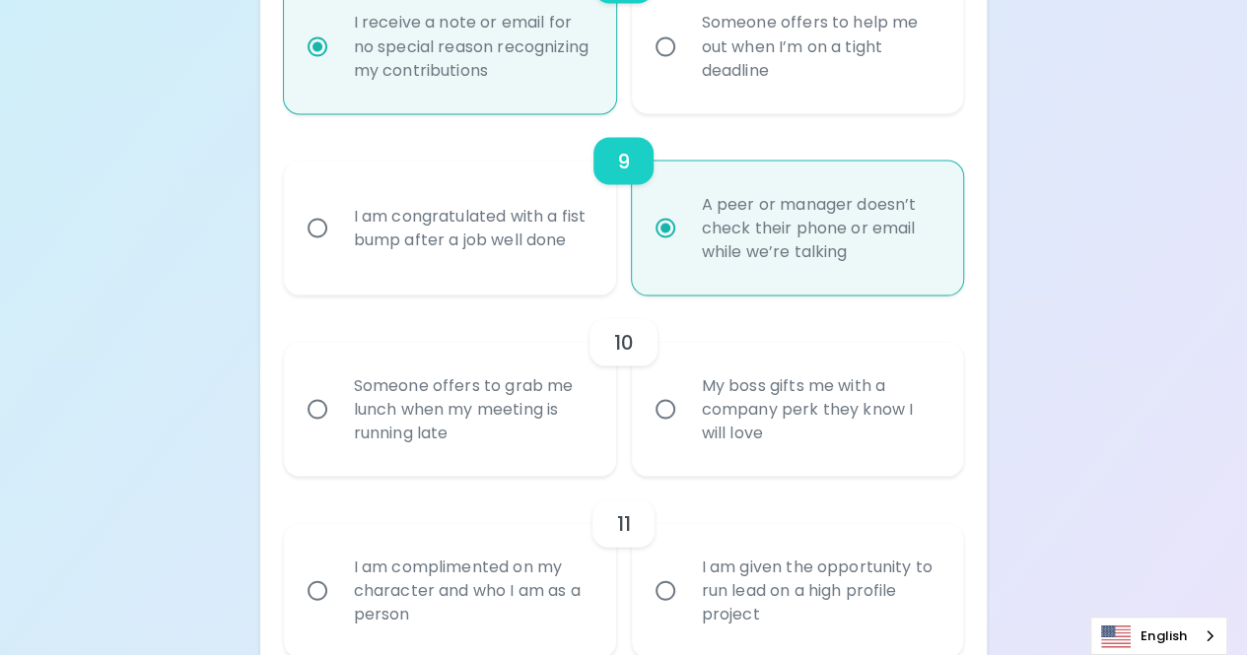
scroll to position [1843, 0]
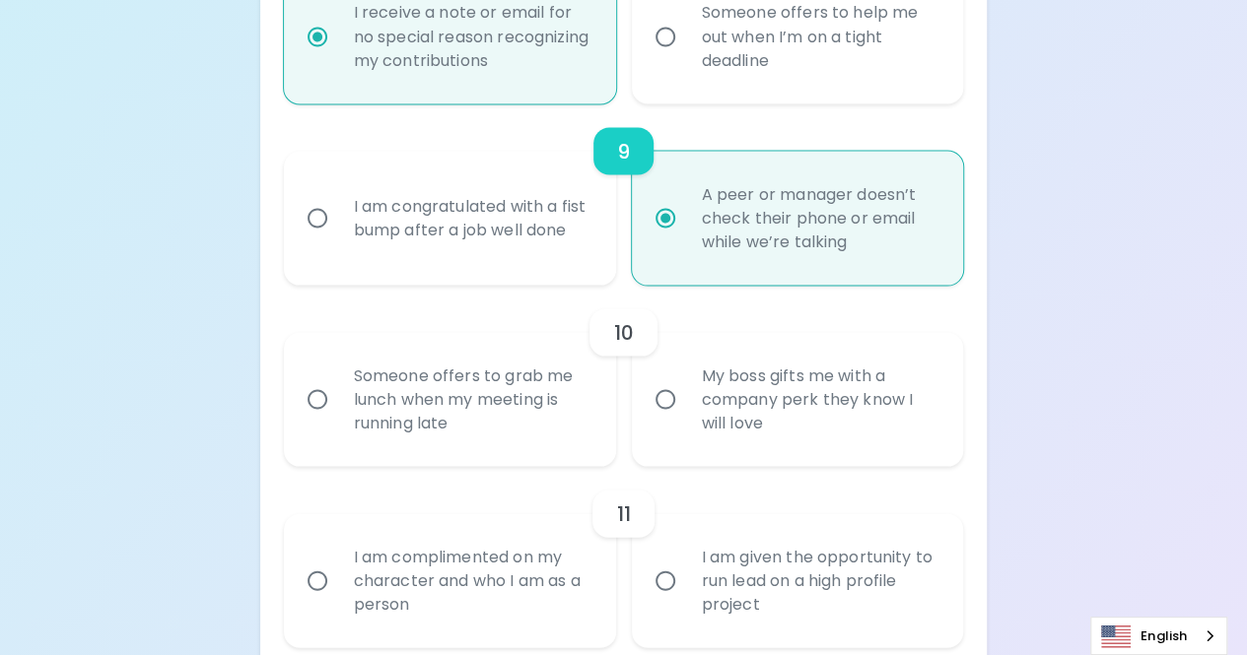
radio input "true"
click at [548, 435] on div "Someone offers to grab me lunch when my meeting is running late" at bounding box center [471, 399] width 267 height 118
click at [338, 420] on input "Someone offers to grab me lunch when my meeting is running late" at bounding box center [317, 398] width 41 height 41
radio input "false"
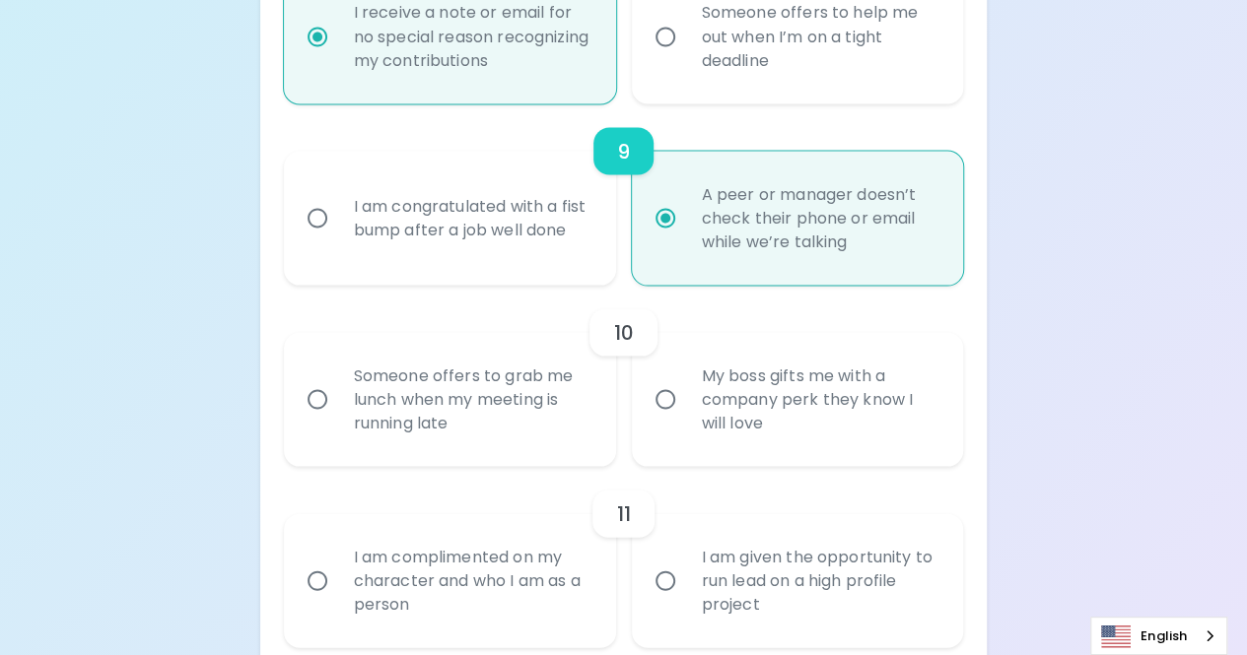
radio input "false"
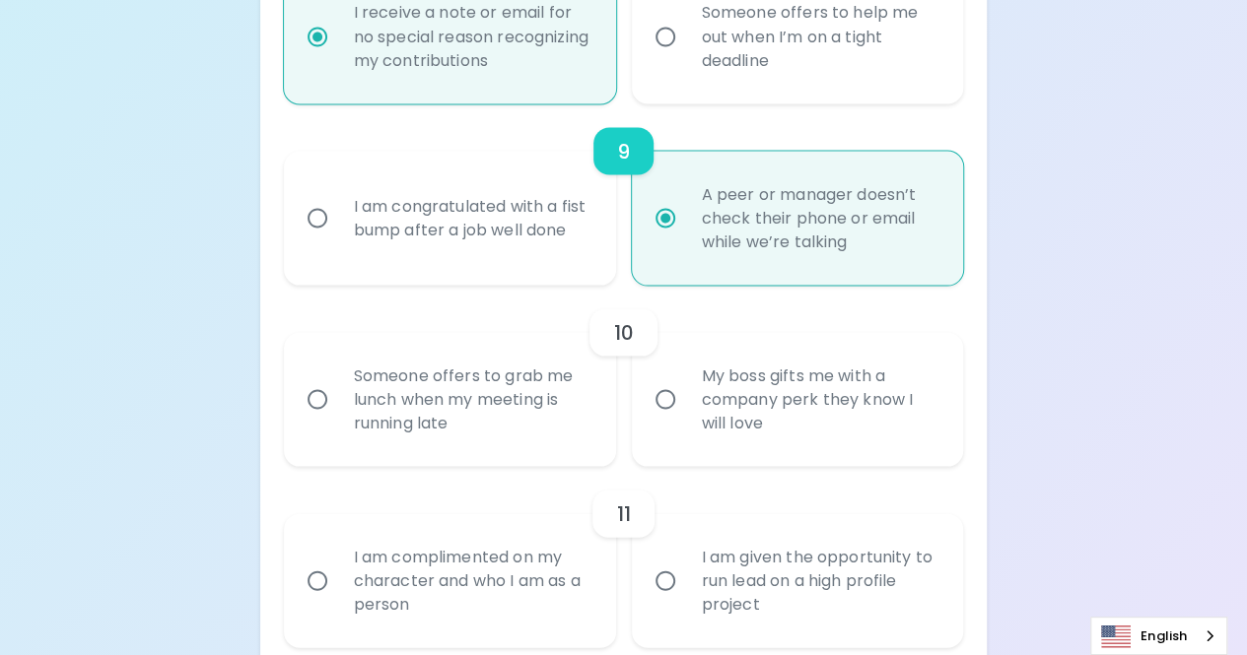
radio input "false"
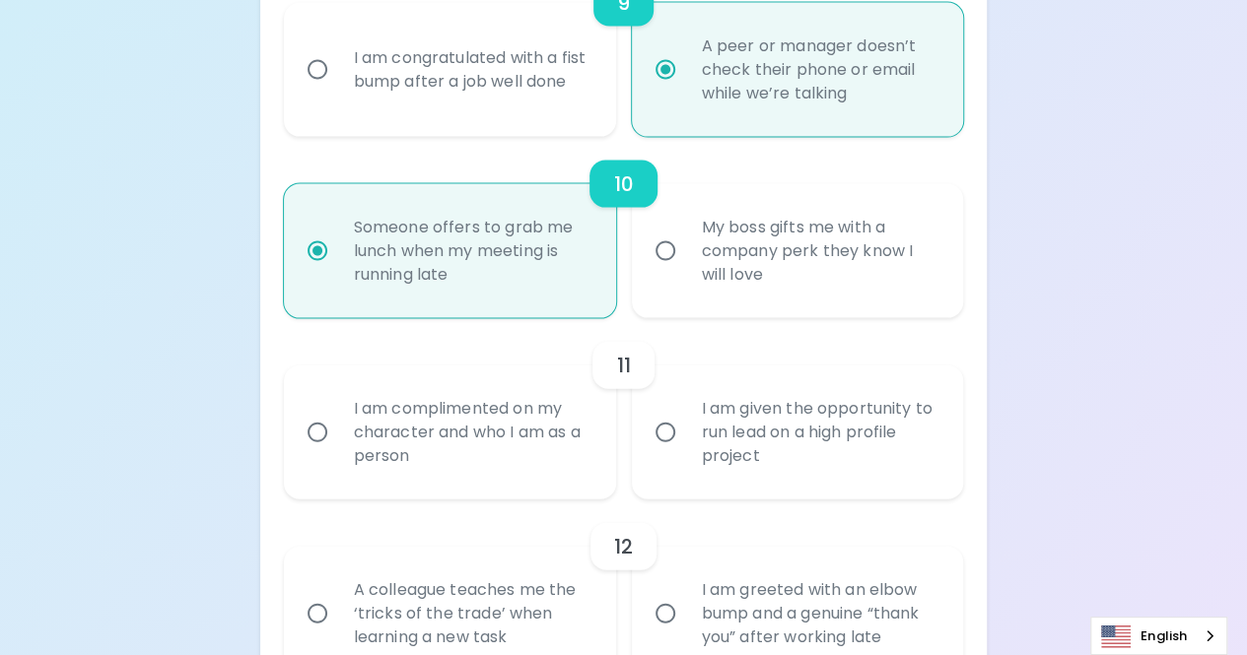
scroll to position [2001, 0]
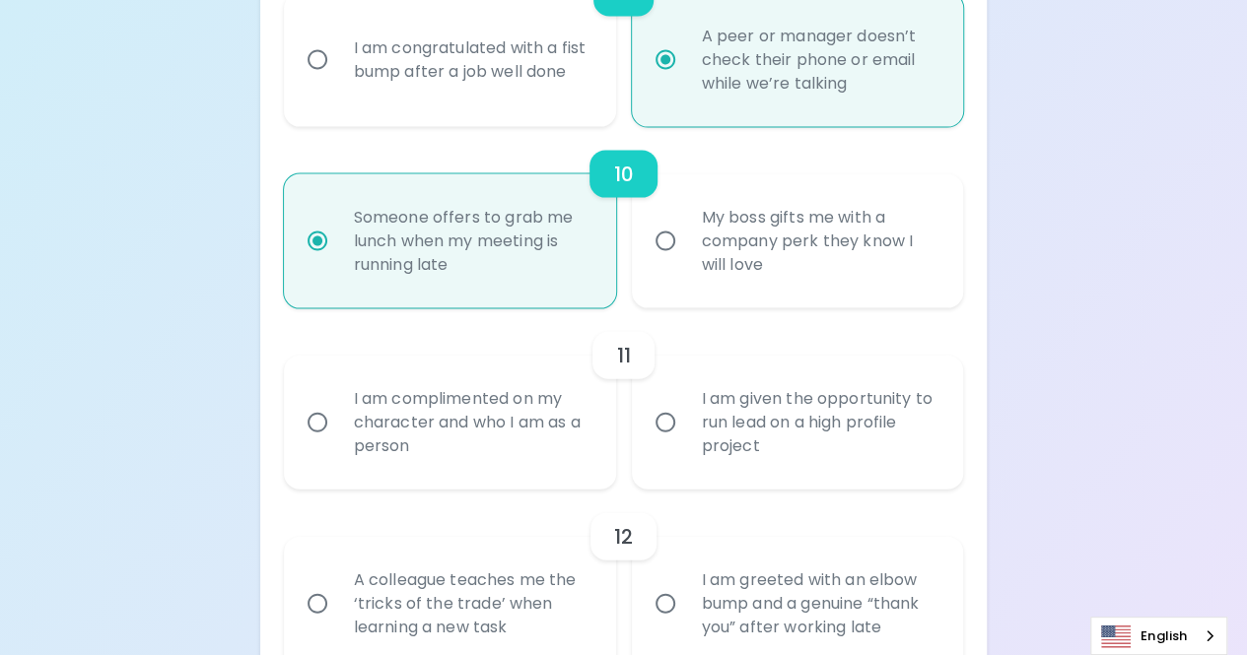
radio input "true"
click at [766, 244] on div "My boss gifts me with a company perk they know I will love" at bounding box center [819, 241] width 267 height 118
click at [686, 244] on input "My boss gifts me with a company perk they know I will love" at bounding box center [665, 241] width 41 height 41
radio input "false"
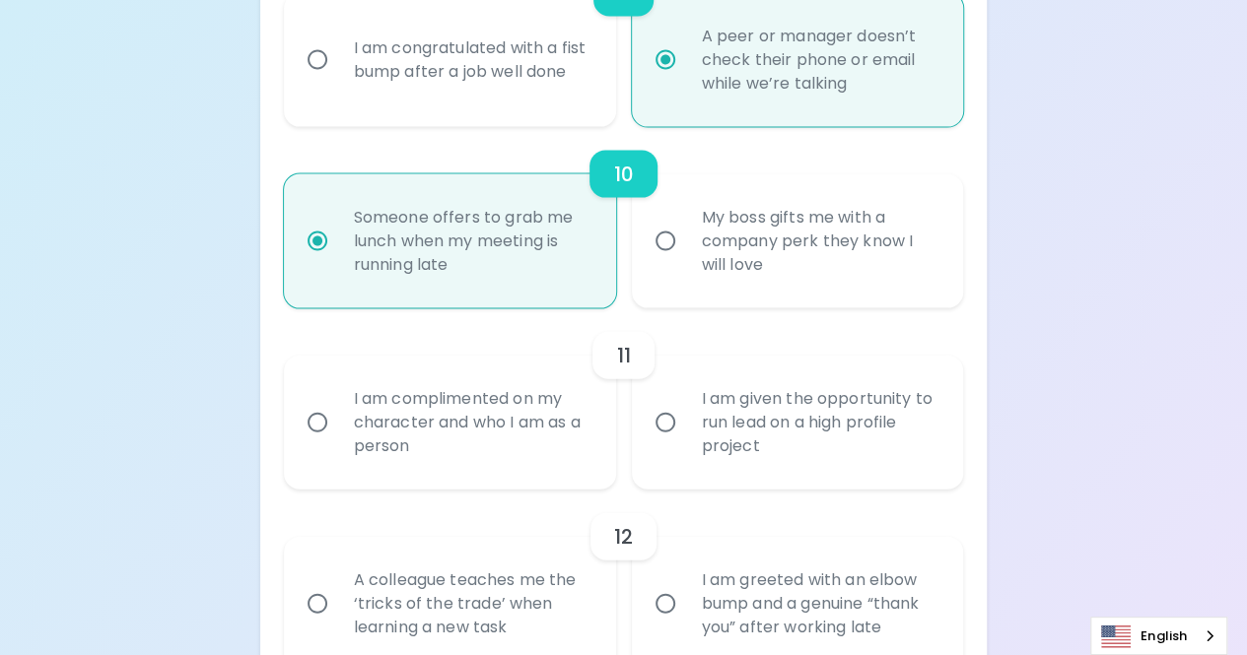
radio input "false"
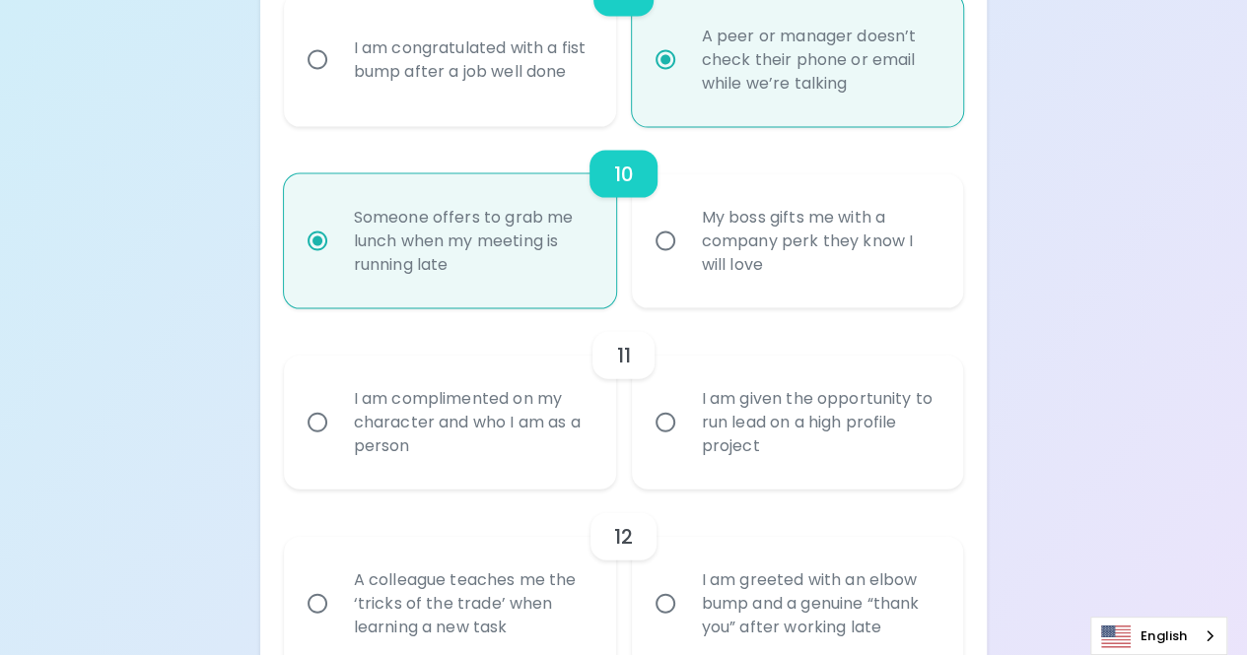
radio input "false"
radio input "true"
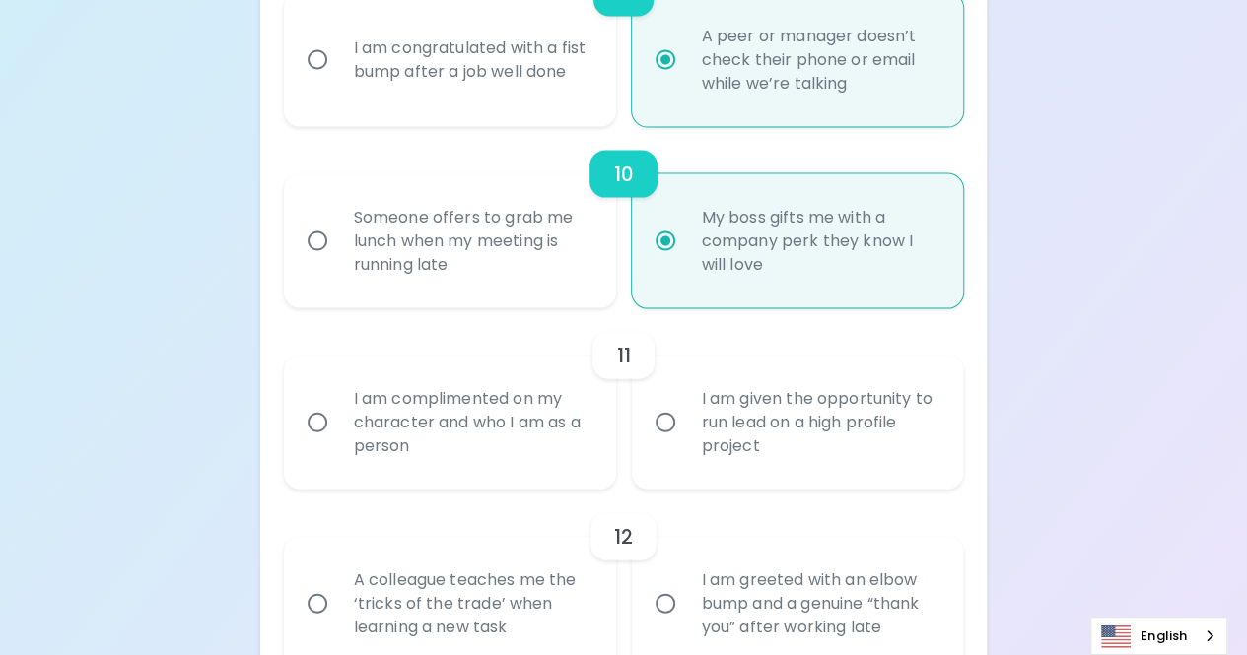
radio input "true"
click at [753, 433] on div "I am given the opportunity to run lead on a high profile project" at bounding box center [819, 423] width 267 height 118
click at [686, 433] on input "I am given the opportunity to run lead on a high profile project" at bounding box center [665, 422] width 41 height 41
radio input "false"
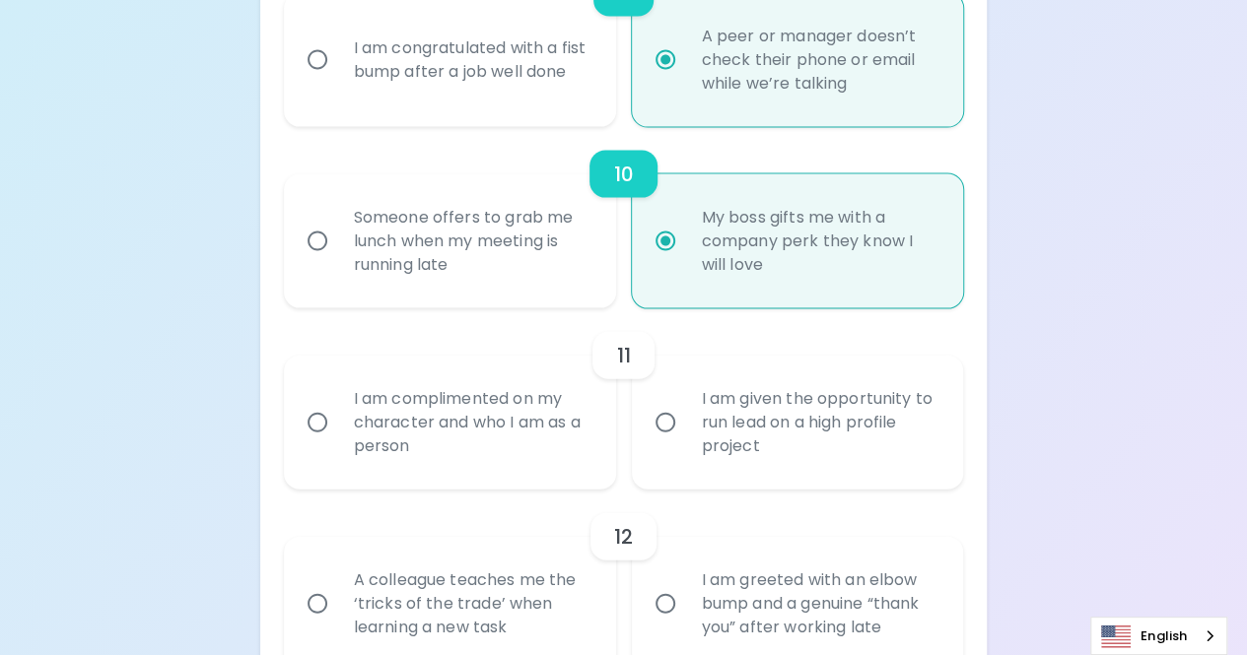
radio input "false"
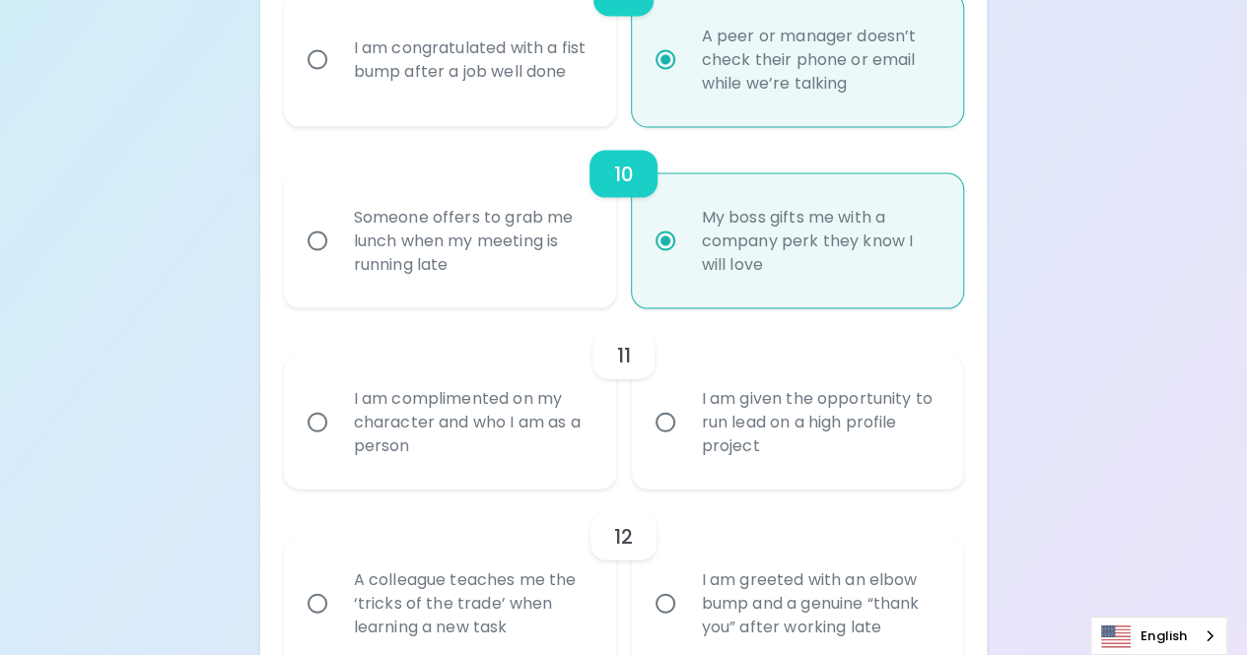
radio input "false"
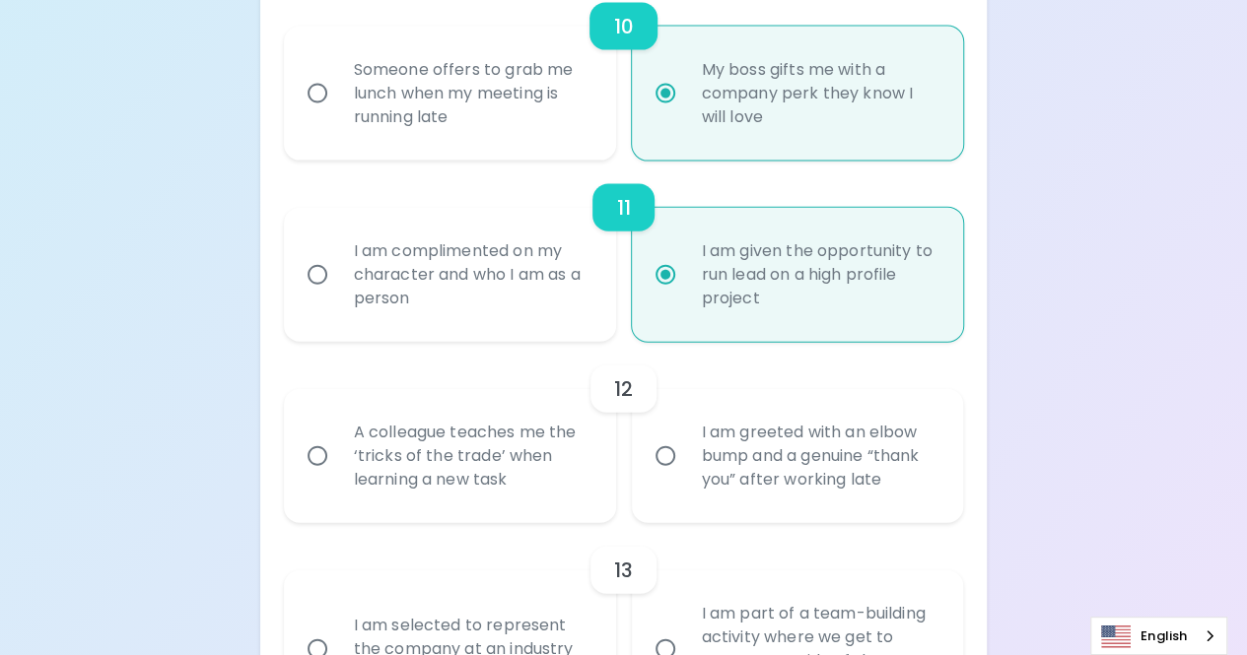
scroll to position [2158, 0]
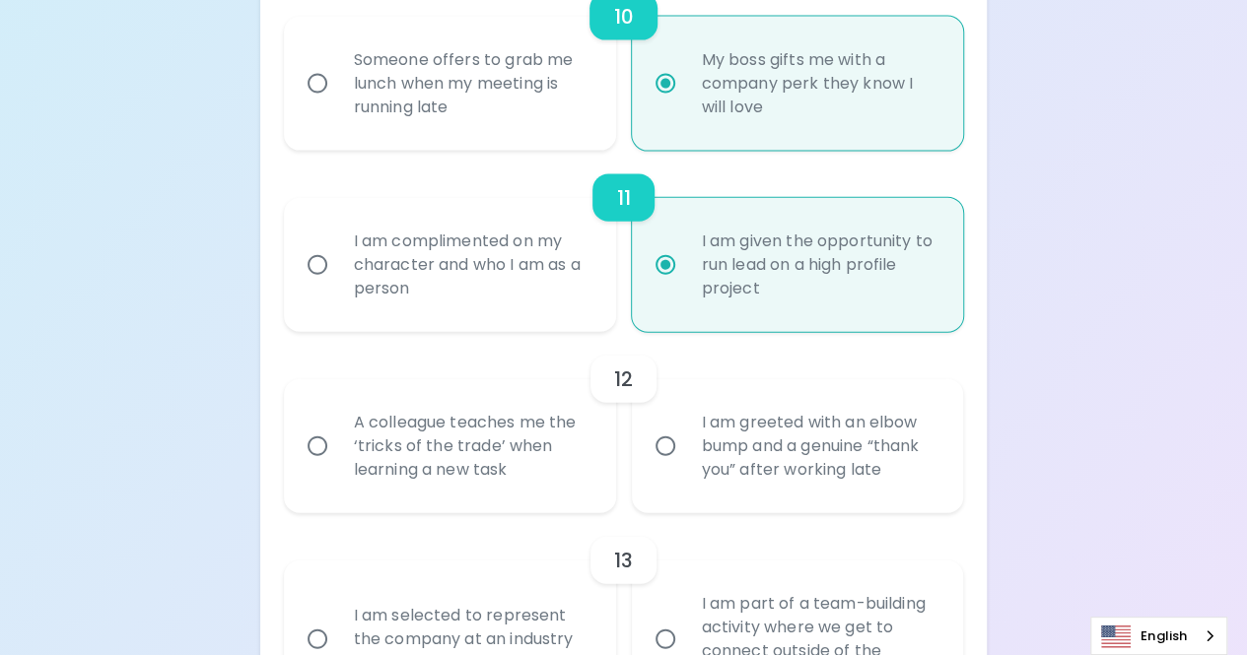
radio input "true"
click at [503, 485] on div "A colleague teaches me the ‘tricks of the trade’ when learning a new task" at bounding box center [471, 446] width 267 height 118
click at [338, 467] on input "A colleague teaches me the ‘tricks of the trade’ when learning a new task" at bounding box center [317, 446] width 41 height 41
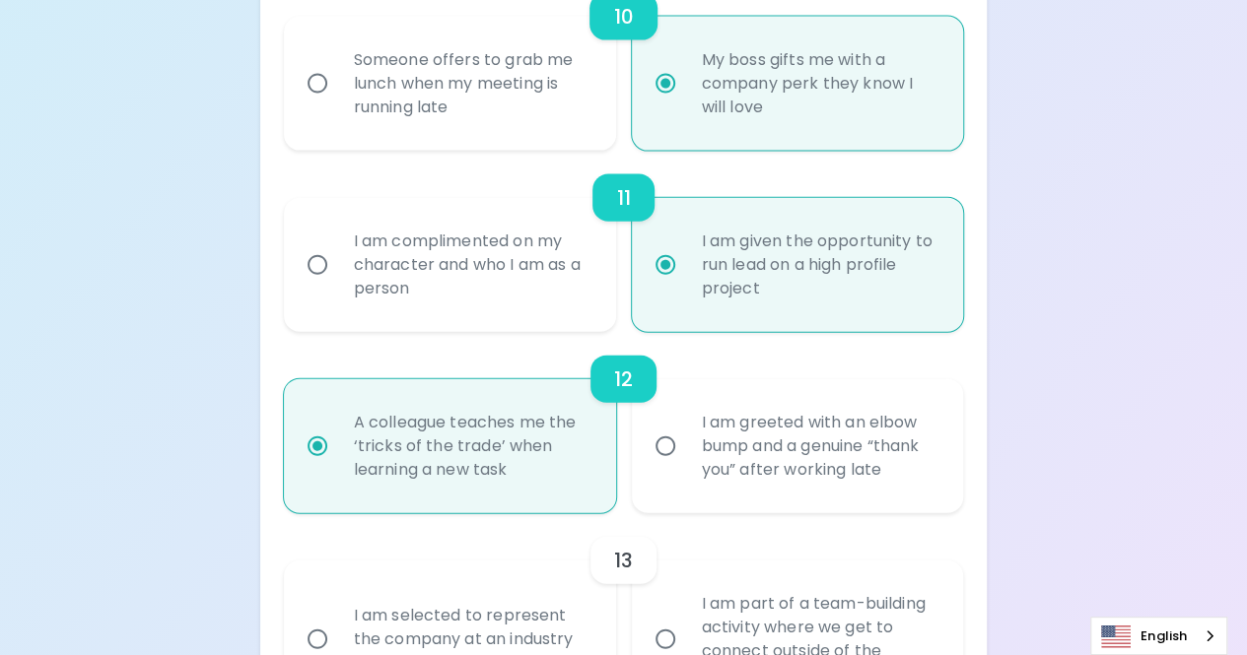
radio input "false"
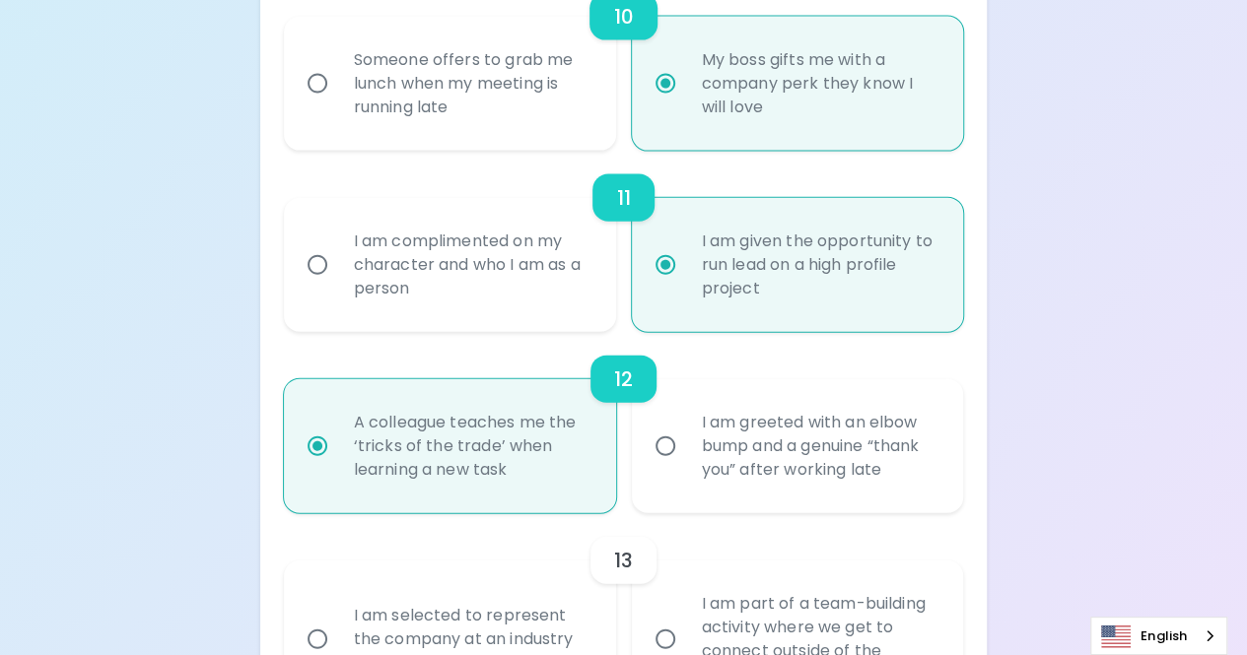
radio input "false"
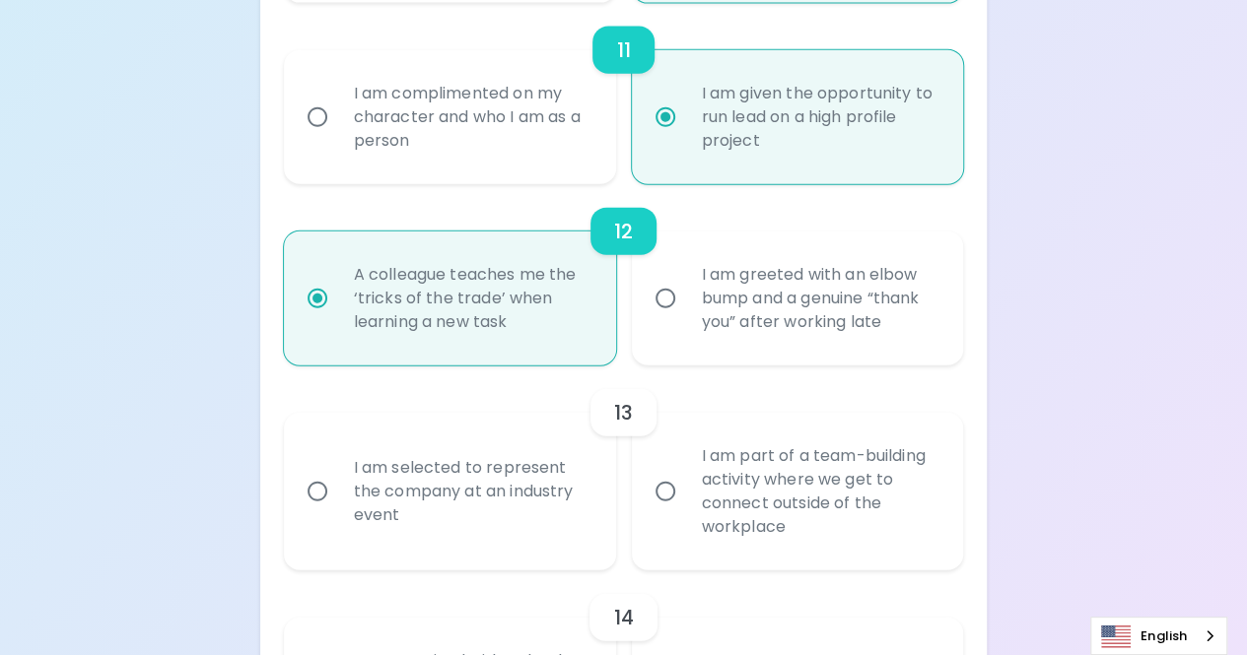
radio input "true"
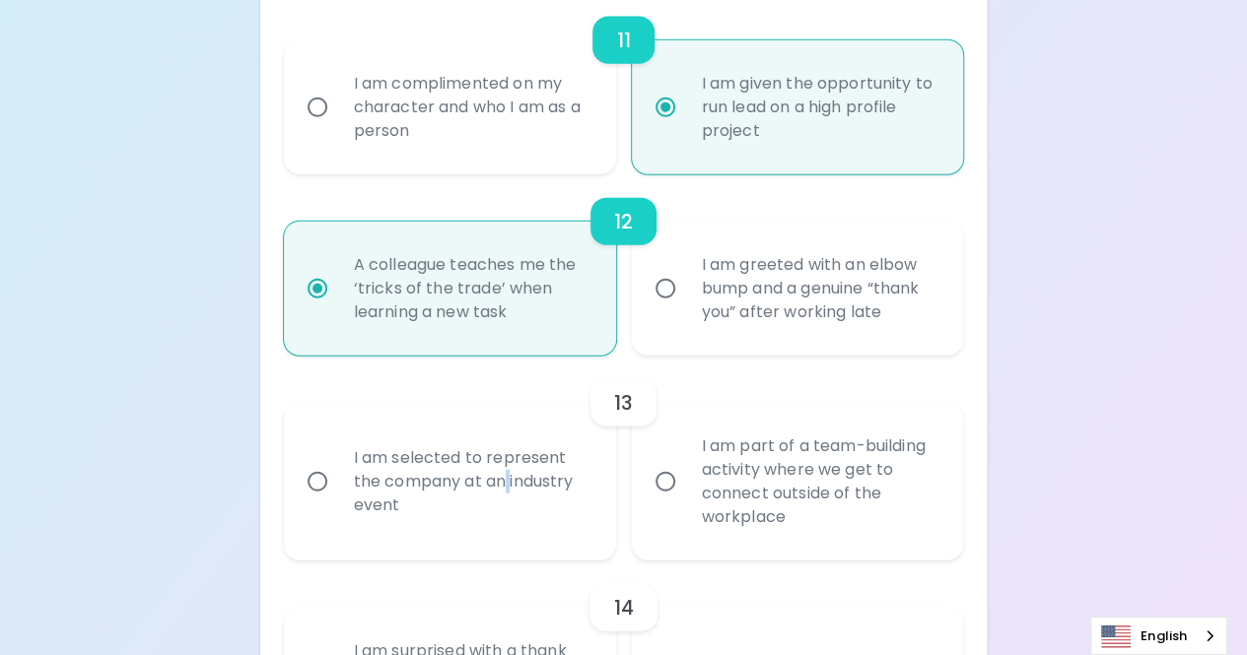
click at [503, 485] on div "I am selected to represent the company at an industry event" at bounding box center [471, 482] width 267 height 118
click at [338, 485] on input "I am selected to represent the company at an industry event" at bounding box center [317, 481] width 41 height 41
radio input "false"
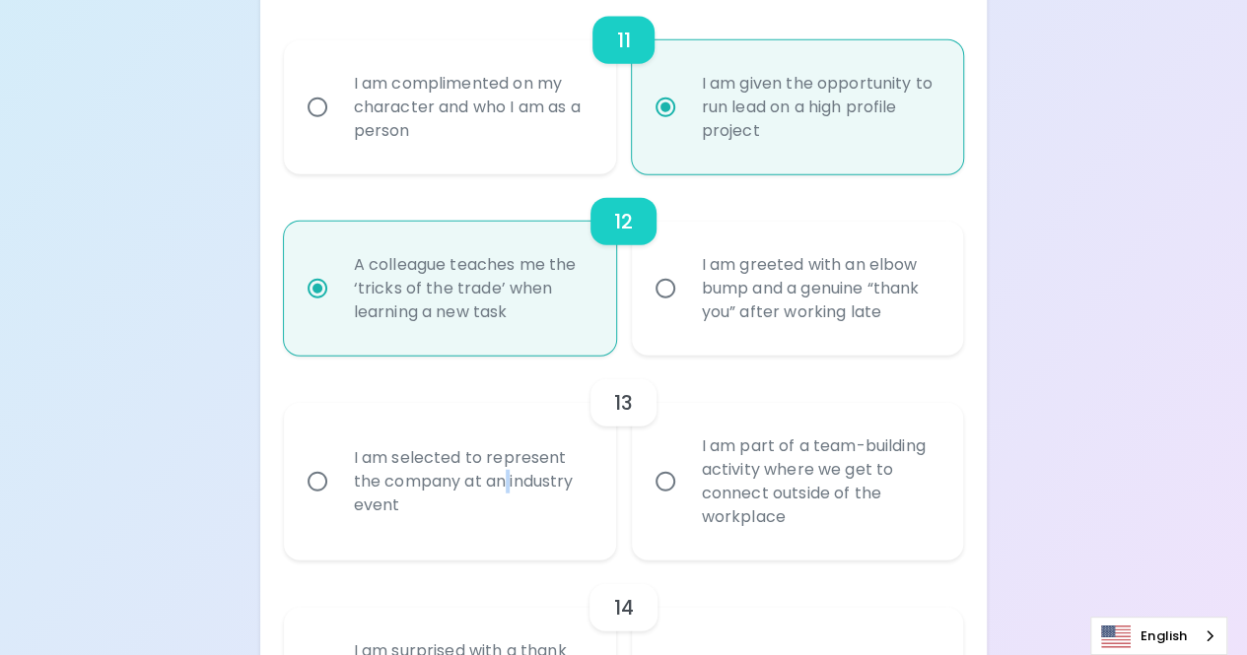
radio input "false"
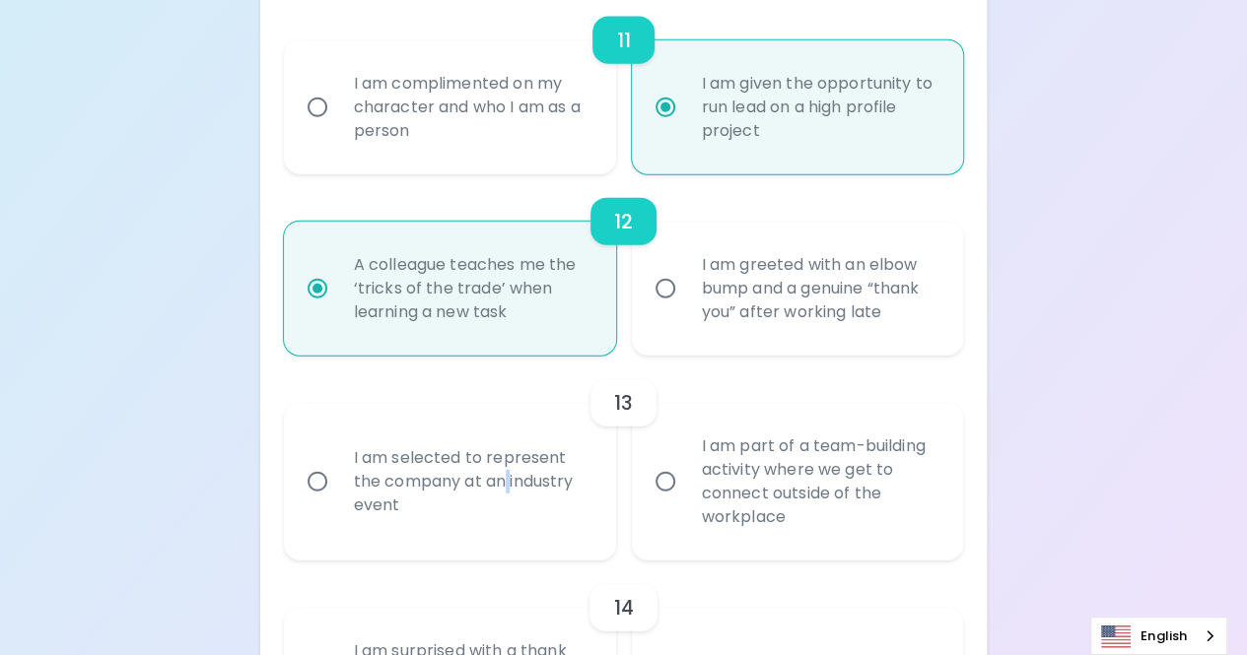
radio input "false"
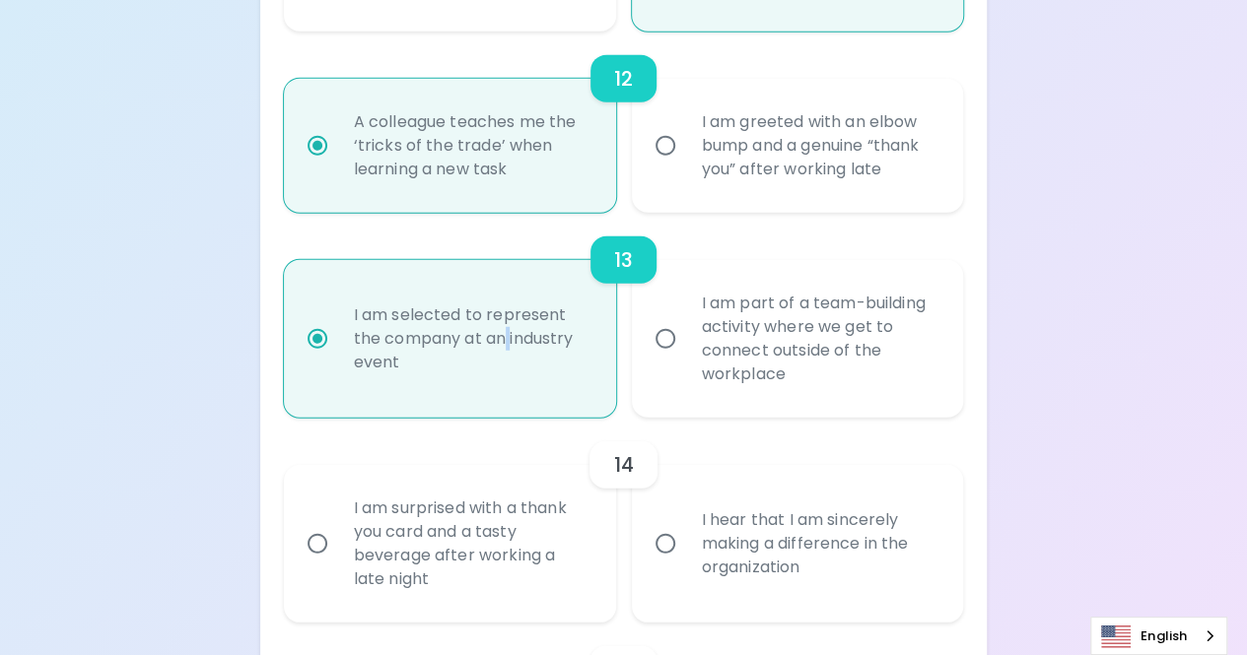
scroll to position [2447, 0]
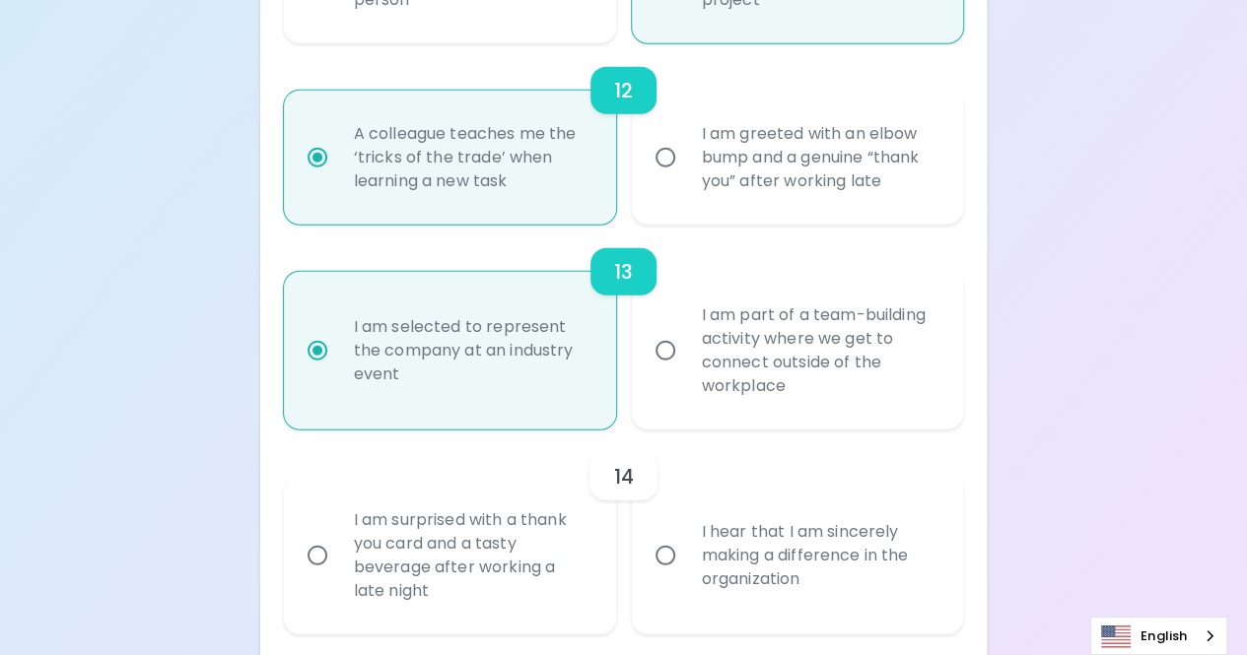
click at [775, 559] on div "I hear that I am sincerely making a difference in the organization" at bounding box center [819, 556] width 267 height 118
click at [686, 559] on input "I hear that I am sincerely making a difference in the organization" at bounding box center [665, 555] width 41 height 41
radio input "false"
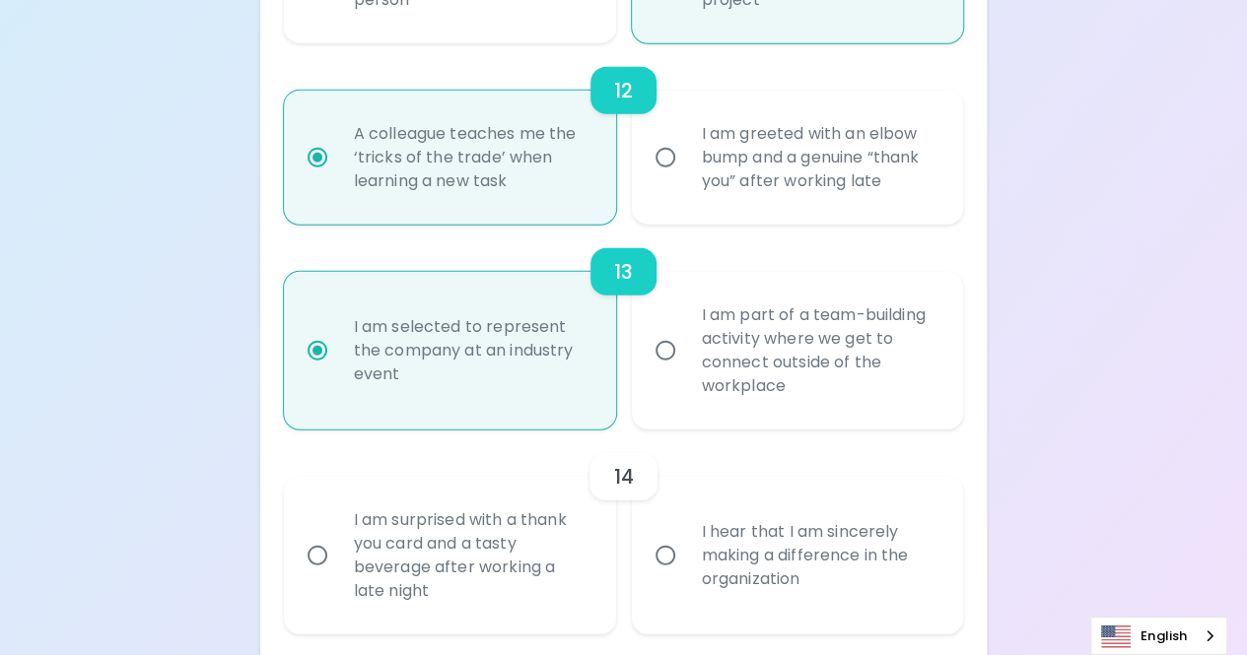
radio input "false"
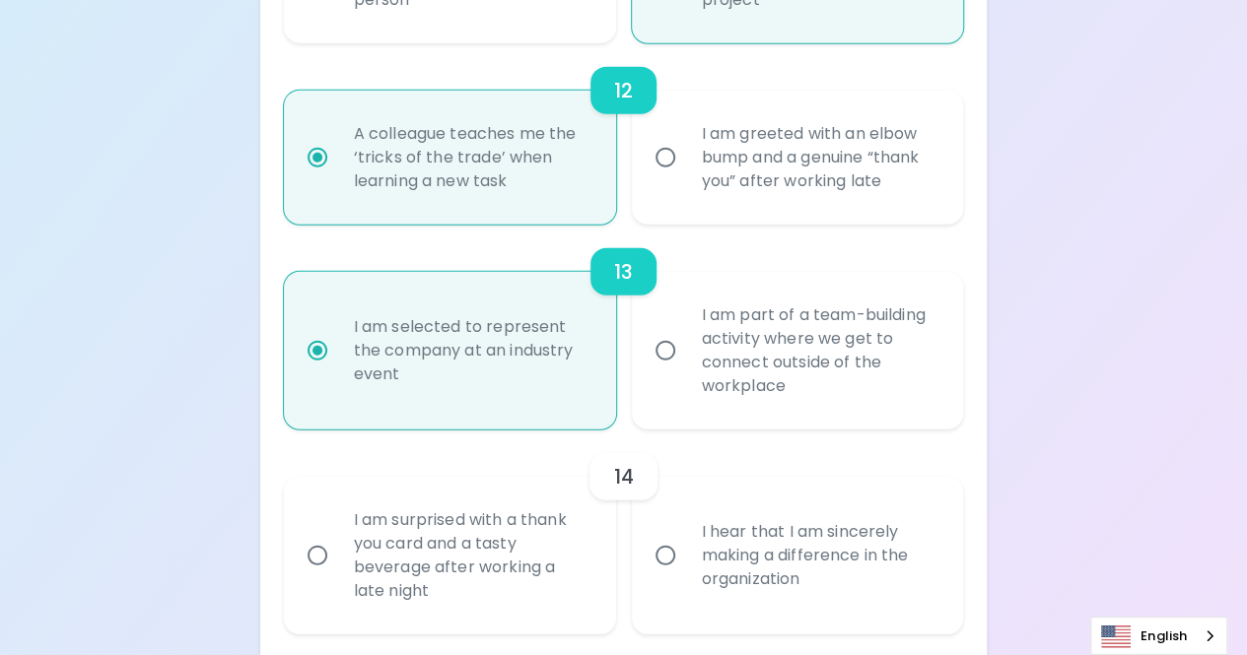
radio input "false"
radio input "true"
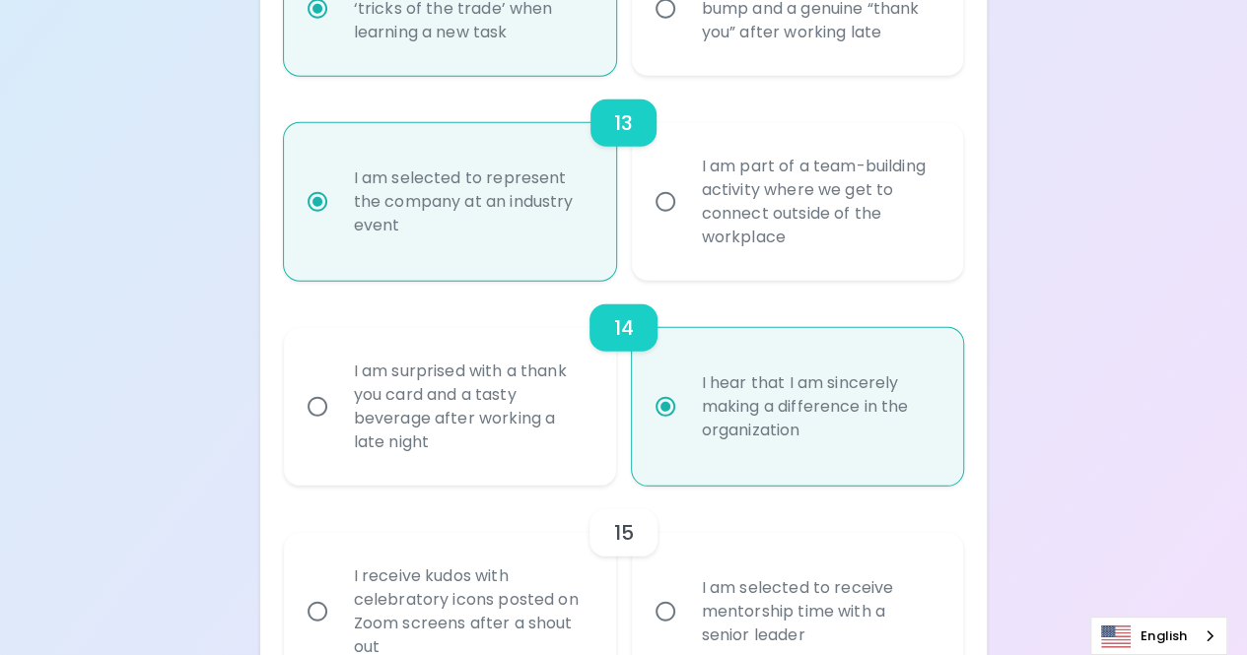
scroll to position [2605, 0]
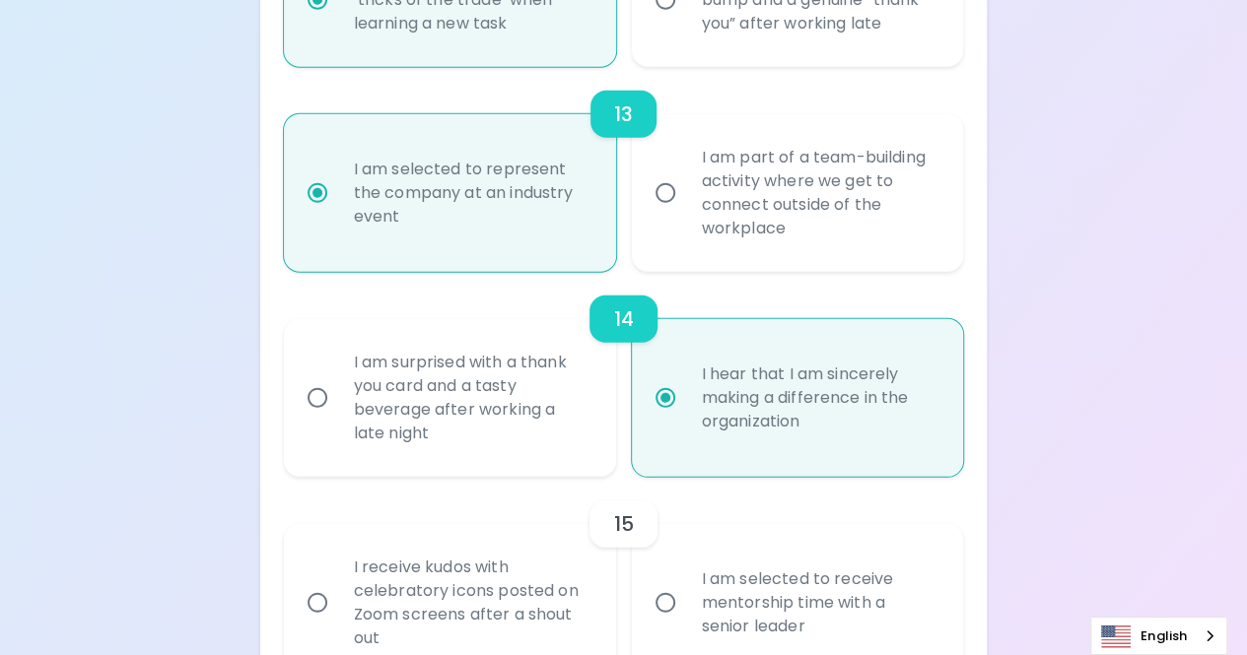
radio input "true"
click at [876, 620] on div "I am selected to receive mentorship time with a senior leader" at bounding box center [819, 603] width 267 height 118
click at [686, 620] on input "I am selected to receive mentorship time with a senior leader" at bounding box center [665, 602] width 41 height 41
radio input "false"
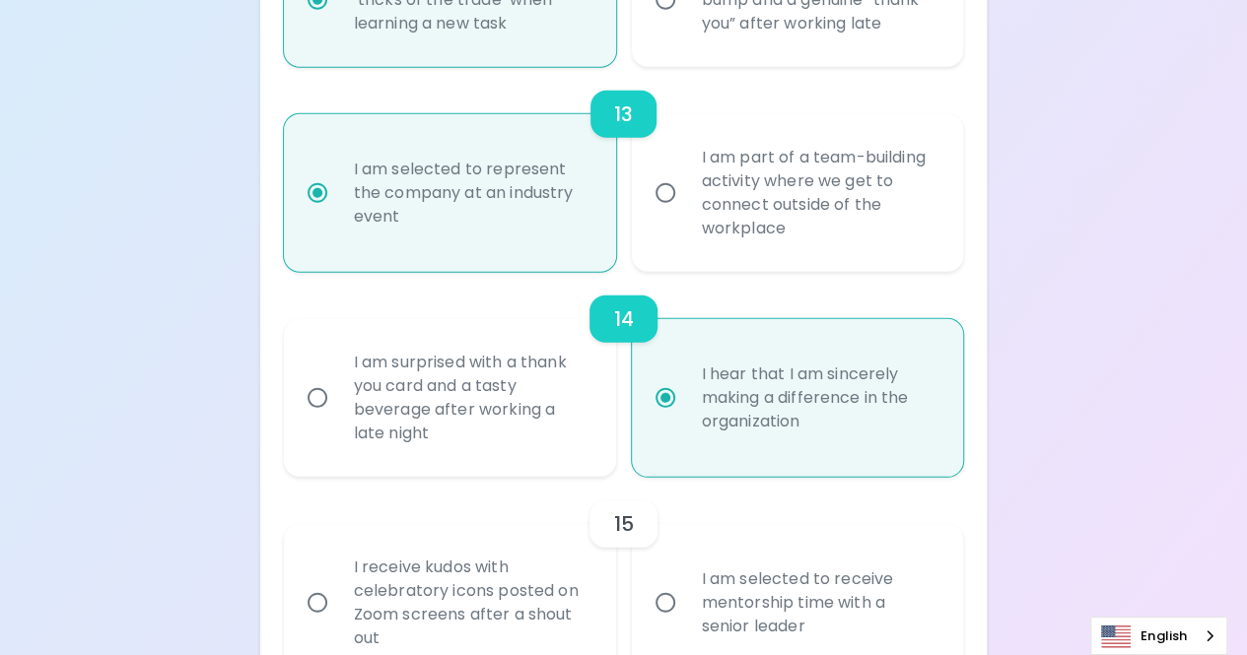
radio input "false"
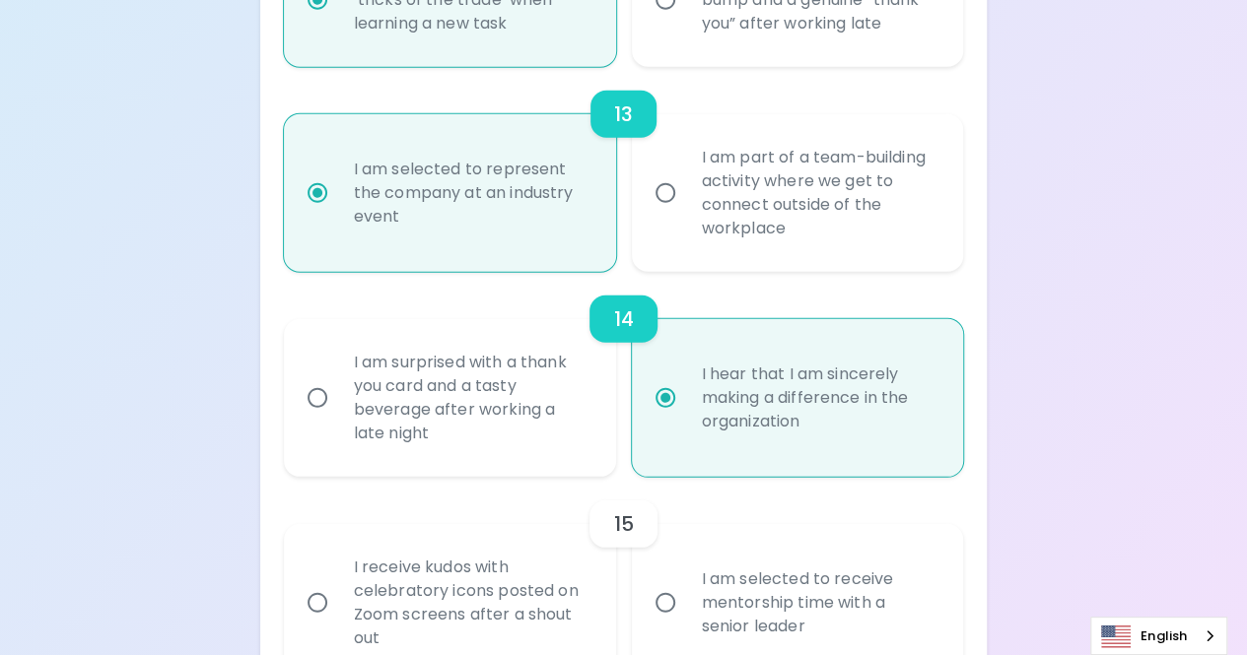
radio input "false"
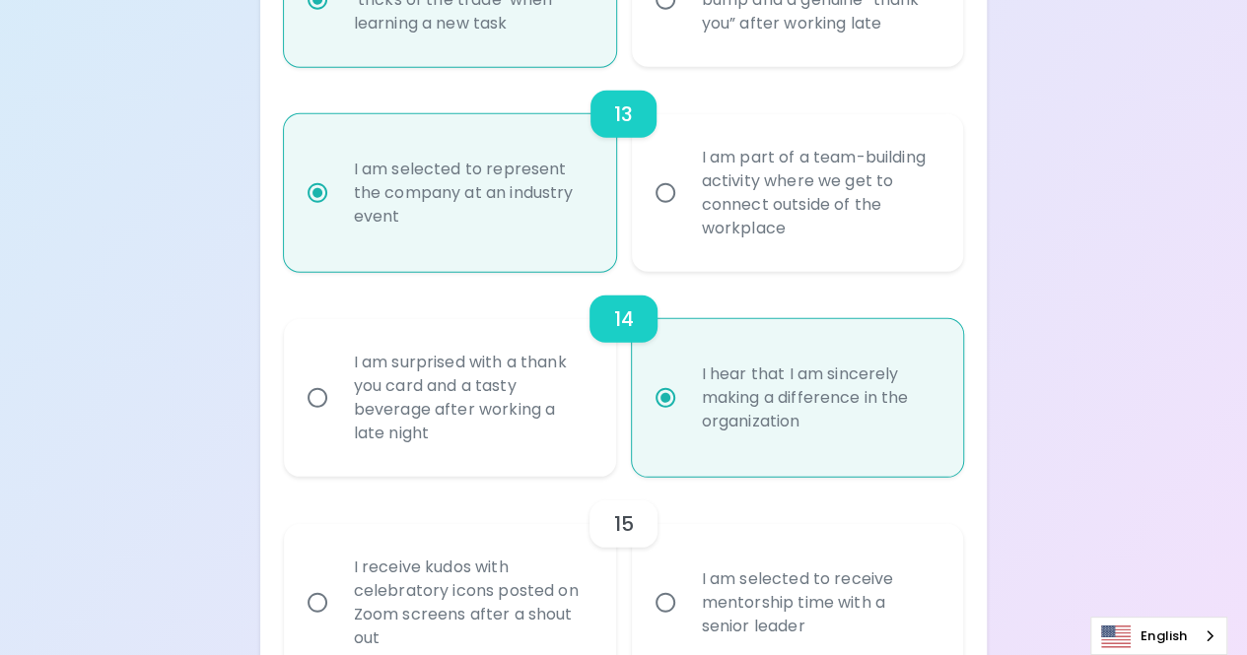
radio input "false"
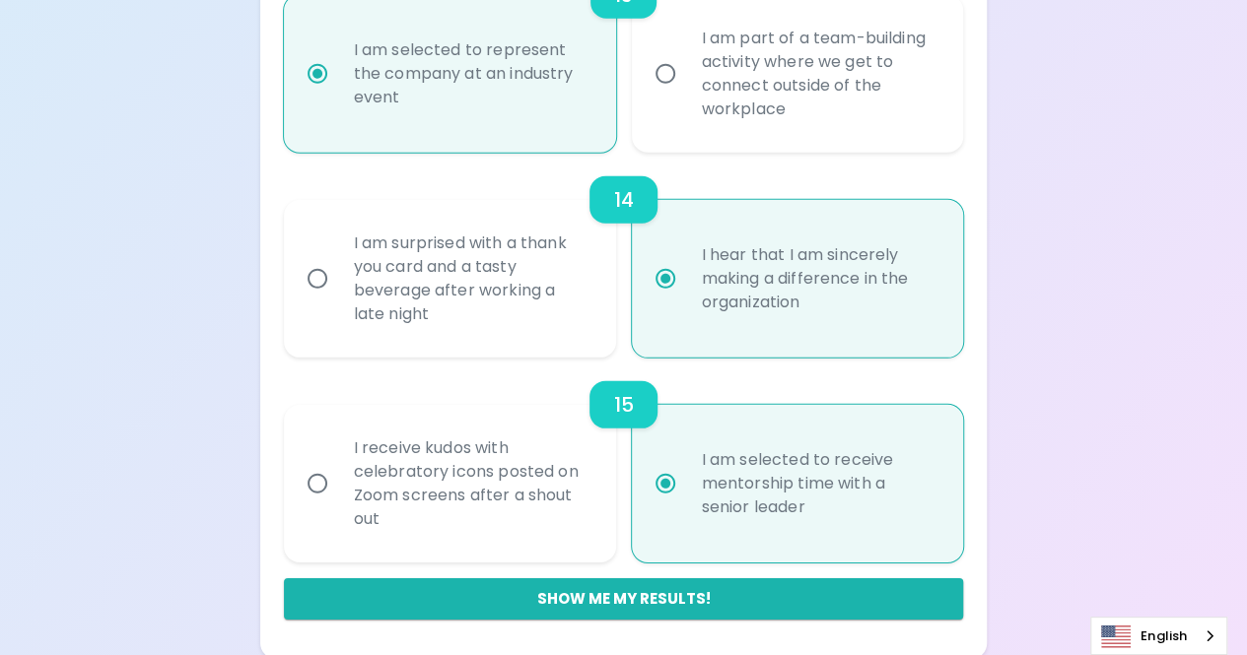
scroll to position [2727, 0]
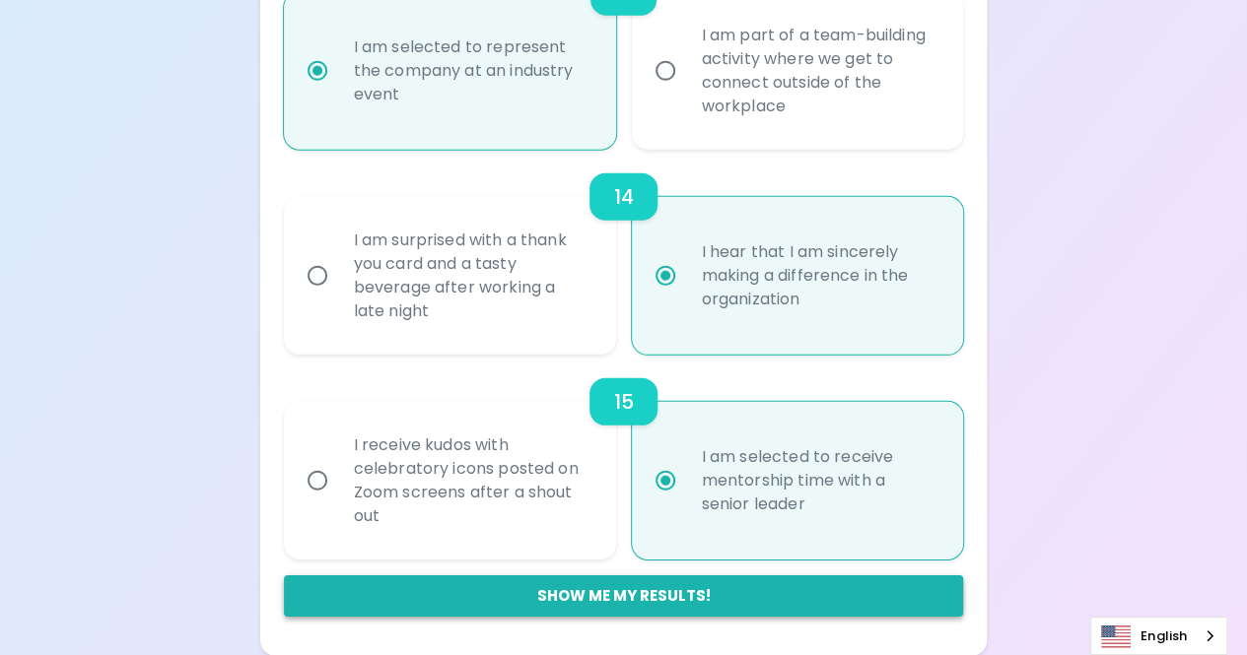
click at [883, 601] on button "Show me my results!" at bounding box center [624, 596] width 680 height 41
radio input "false"
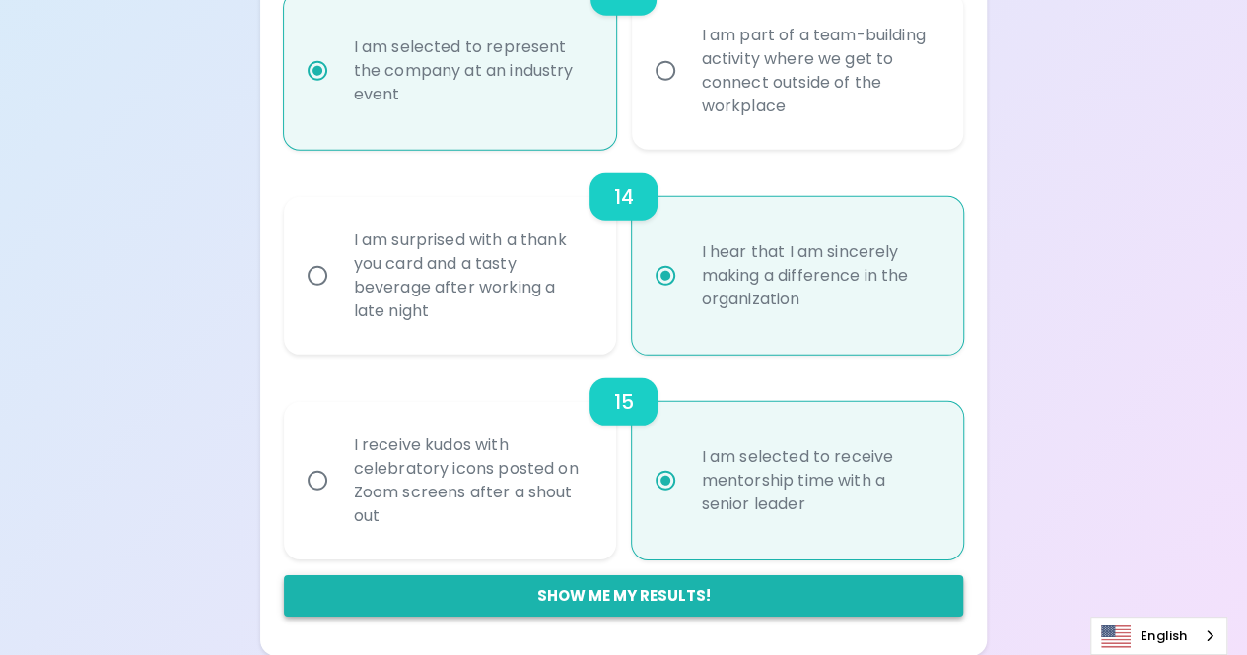
radio input "false"
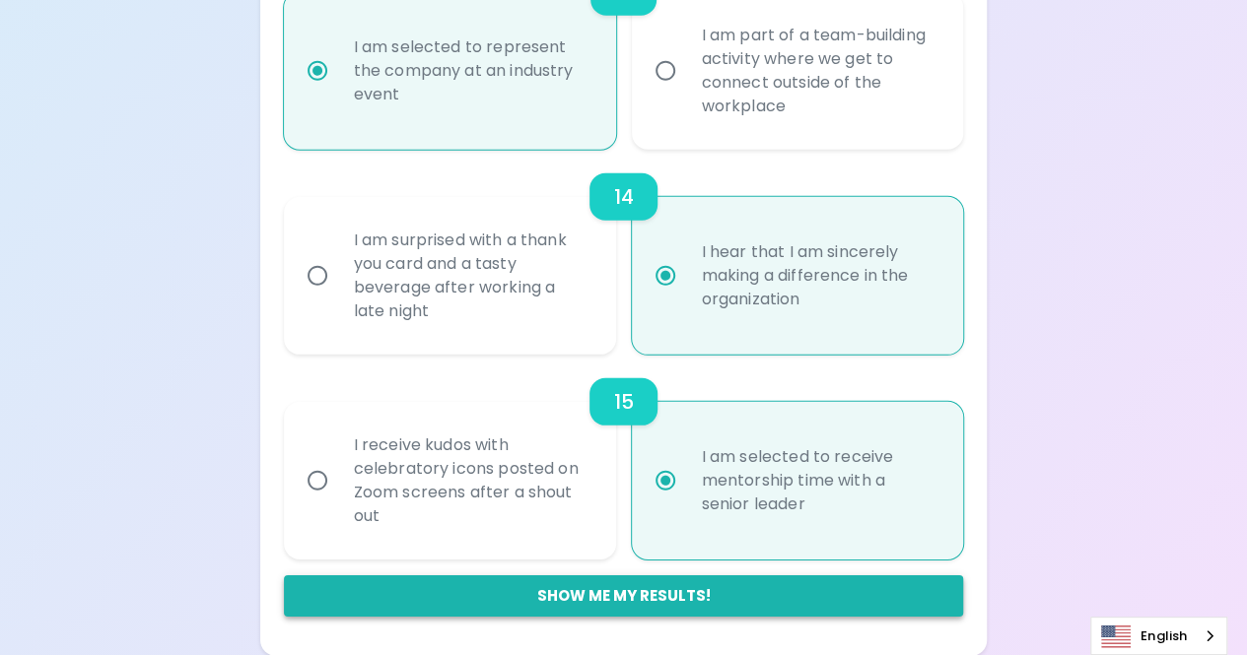
radio input "false"
radio input "true"
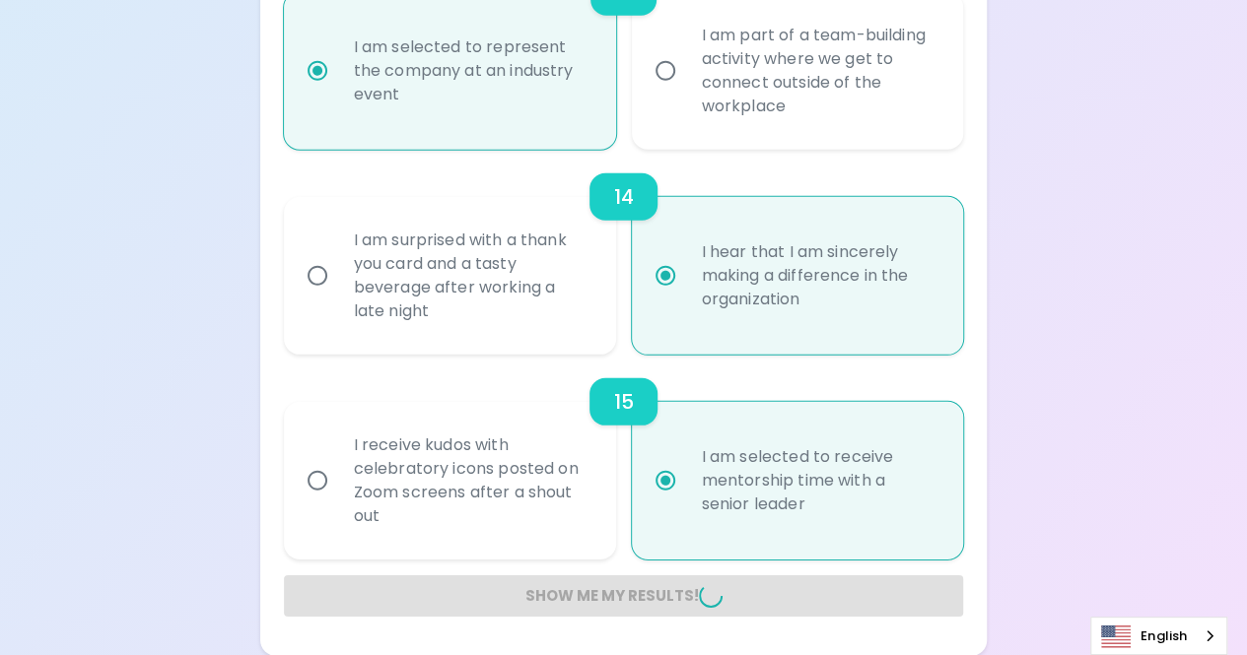
radio input "false"
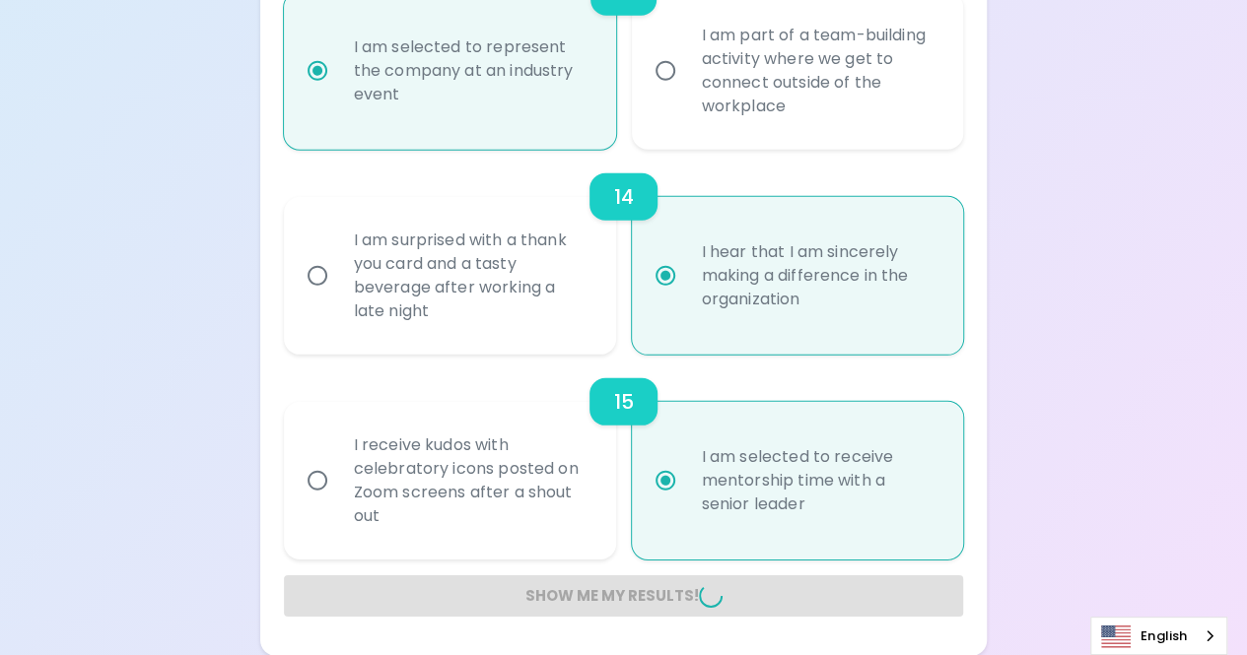
radio input "false"
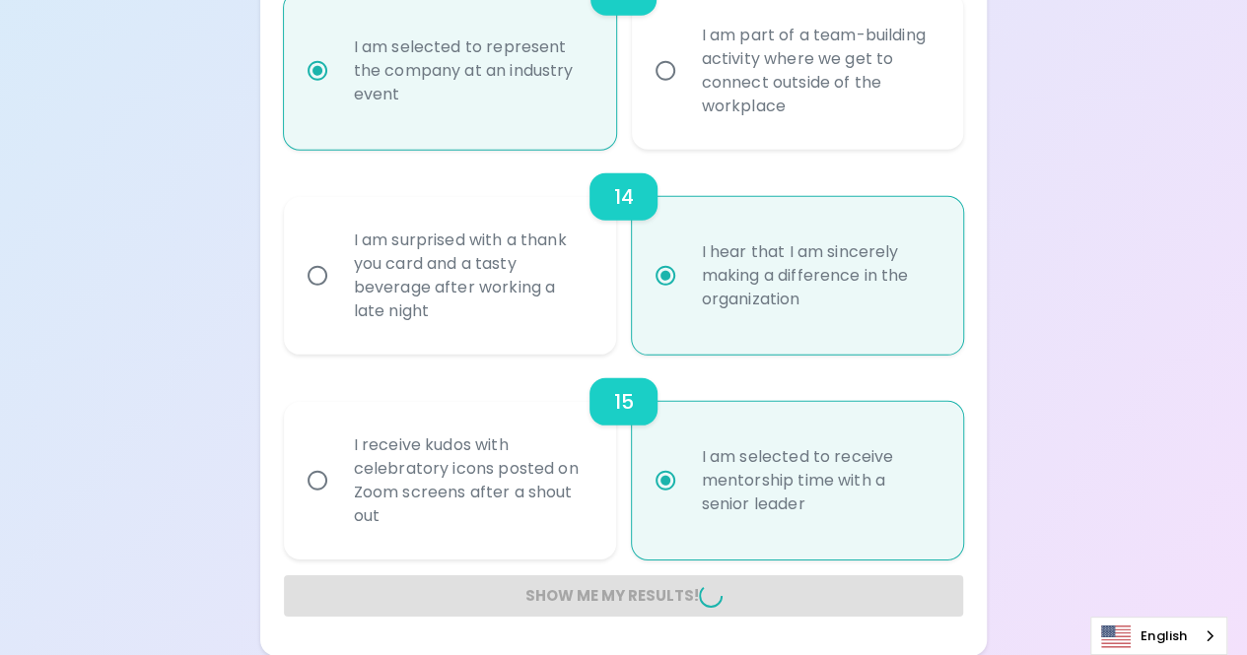
radio input "false"
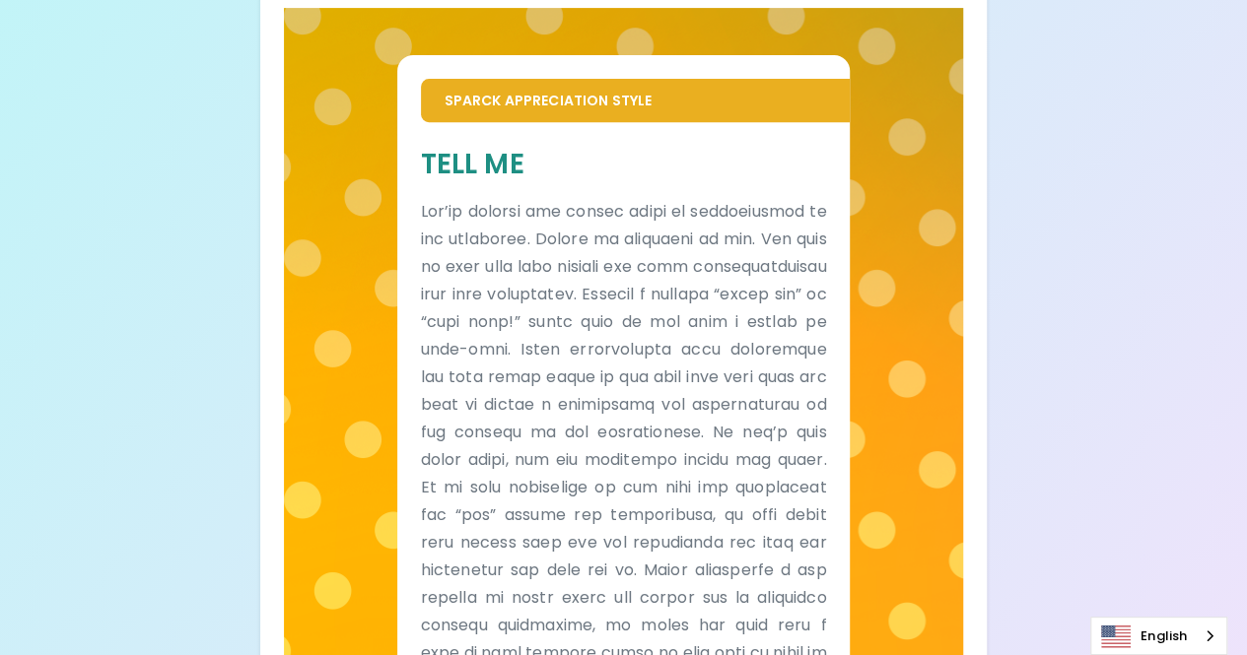
scroll to position [0, 0]
